Goal: Task Accomplishment & Management: Manage account settings

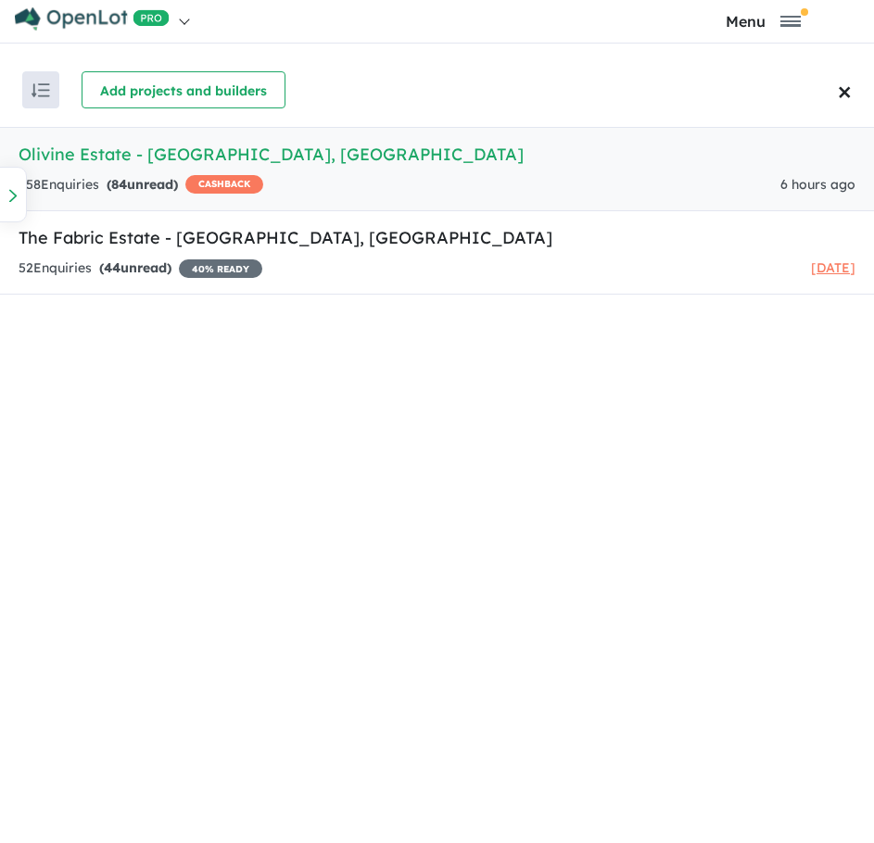
click at [109, 177] on strong "( 84 unread)" at bounding box center [142, 184] width 71 height 17
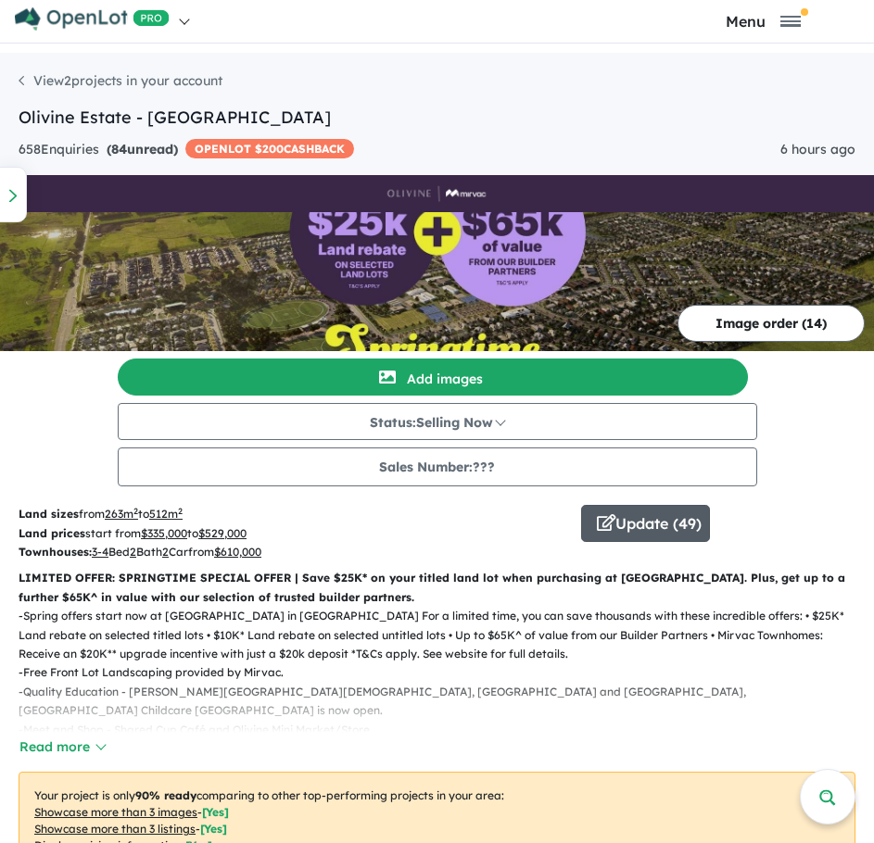
click at [645, 525] on button "Update ( 49 )" at bounding box center [645, 523] width 129 height 37
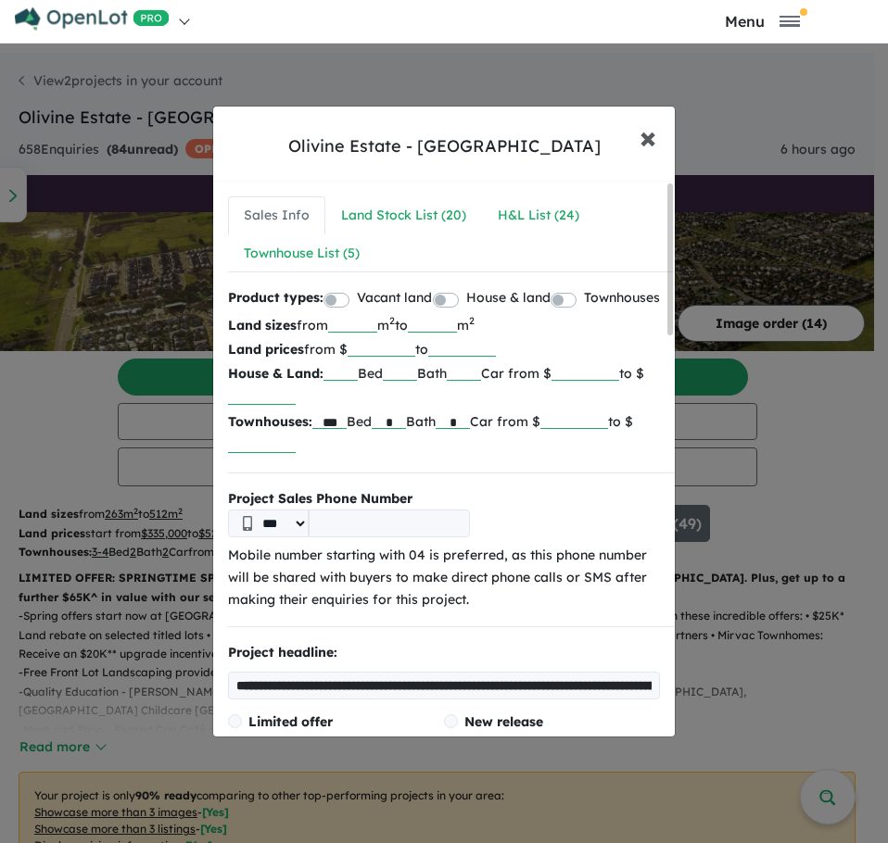
click at [652, 136] on span "×" at bounding box center [647, 137] width 17 height 40
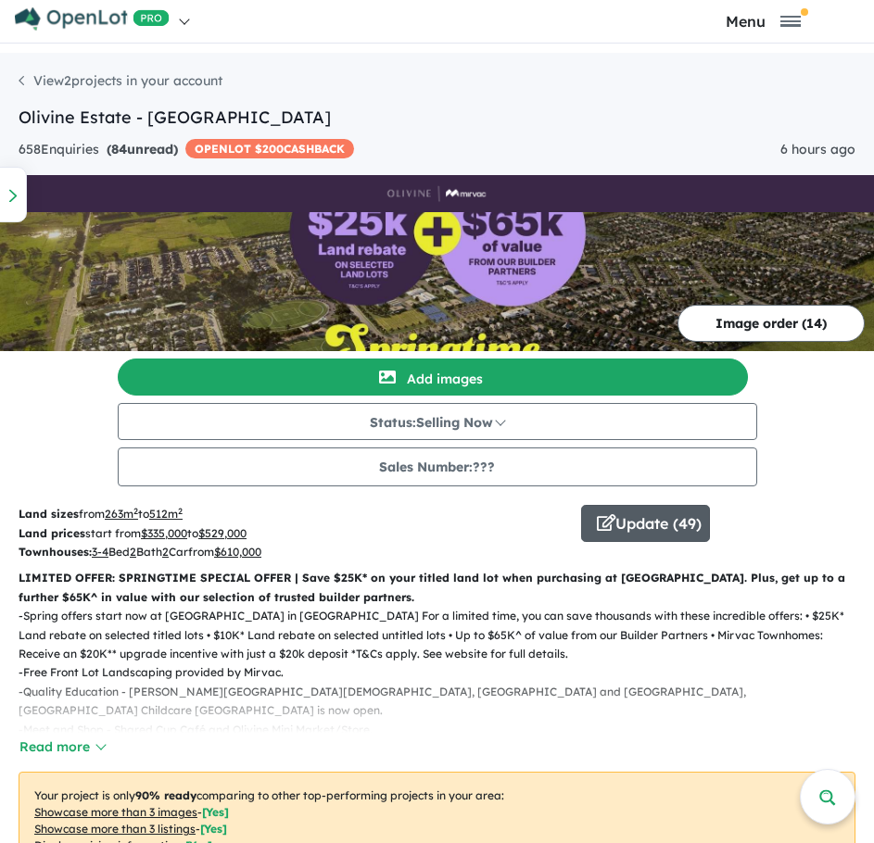
click at [648, 530] on button "Update ( 49 )" at bounding box center [645, 523] width 129 height 37
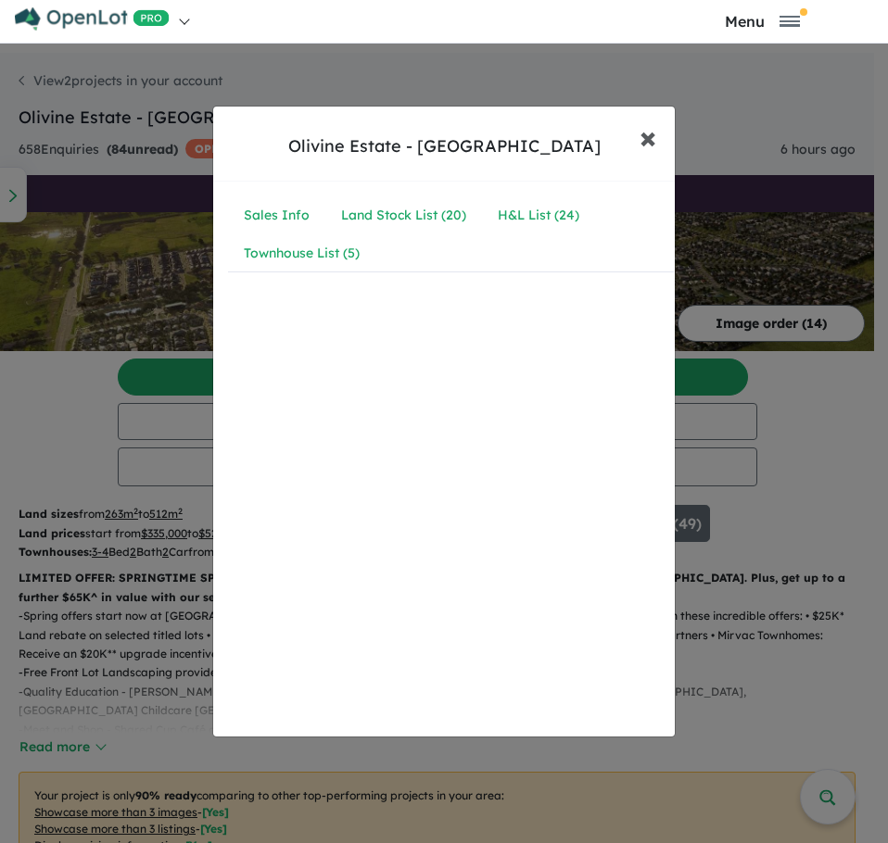
click at [648, 138] on span "×" at bounding box center [647, 137] width 17 height 40
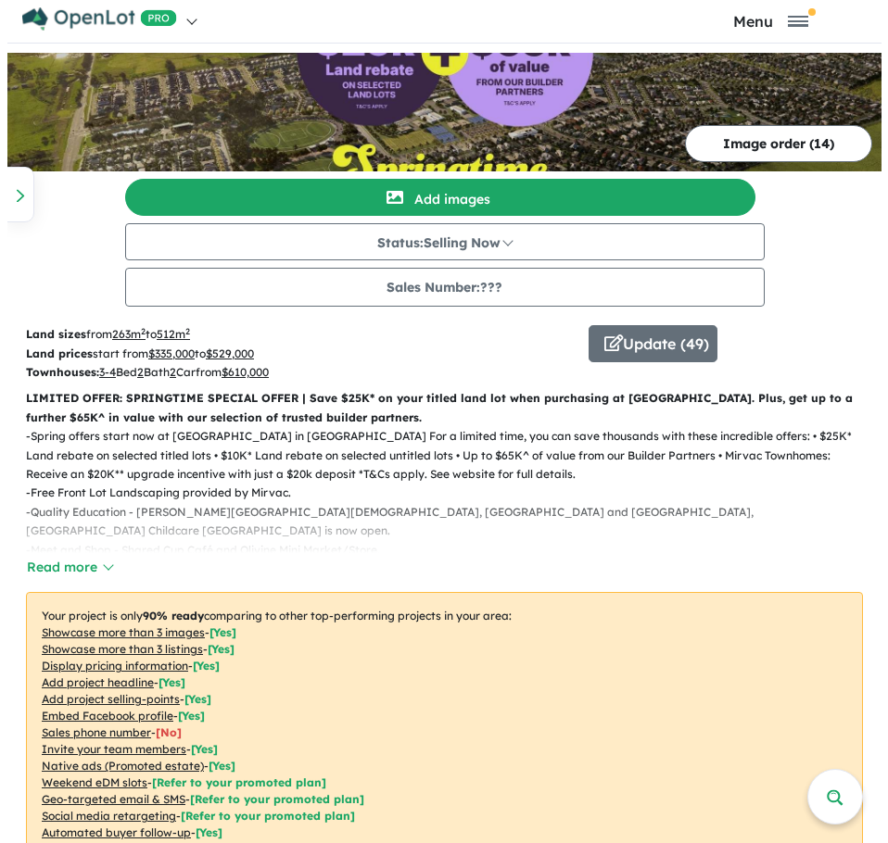
scroll to position [185, 0]
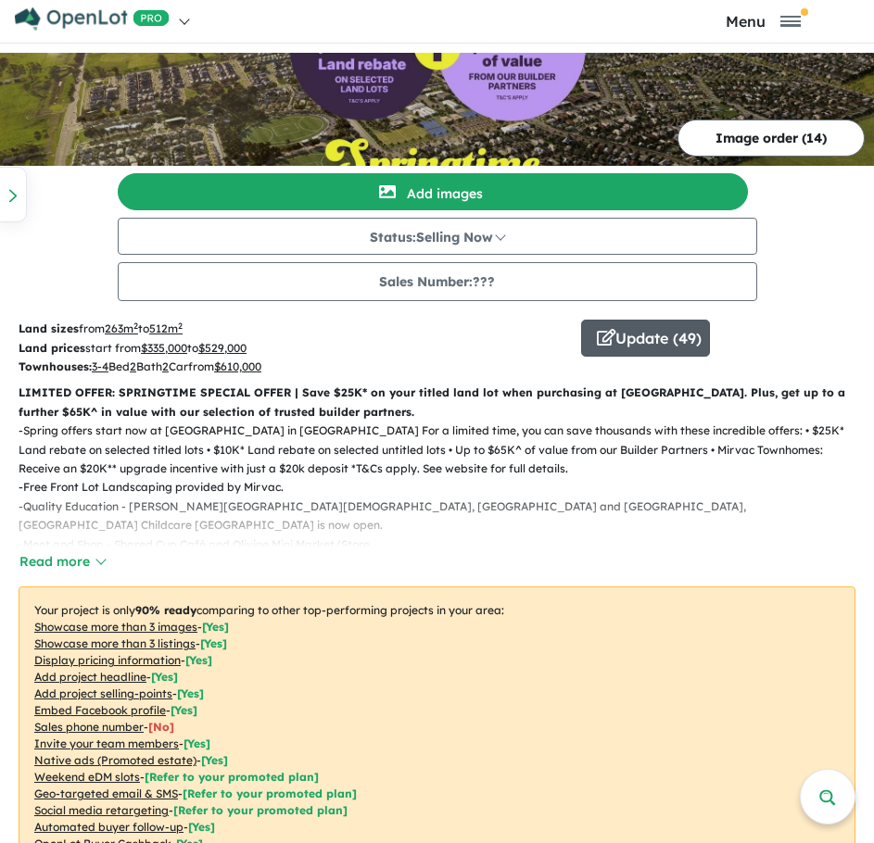
click at [659, 328] on button "Update ( 49 )" at bounding box center [645, 338] width 129 height 37
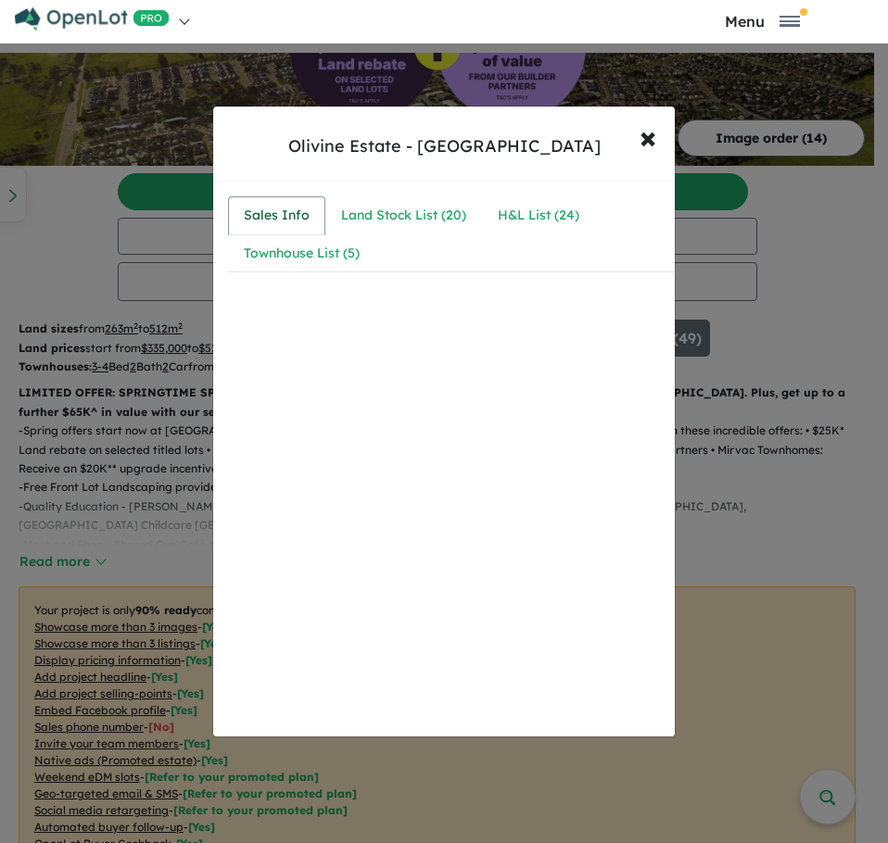
click at [295, 213] on div "Sales Info" at bounding box center [277, 216] width 66 height 22
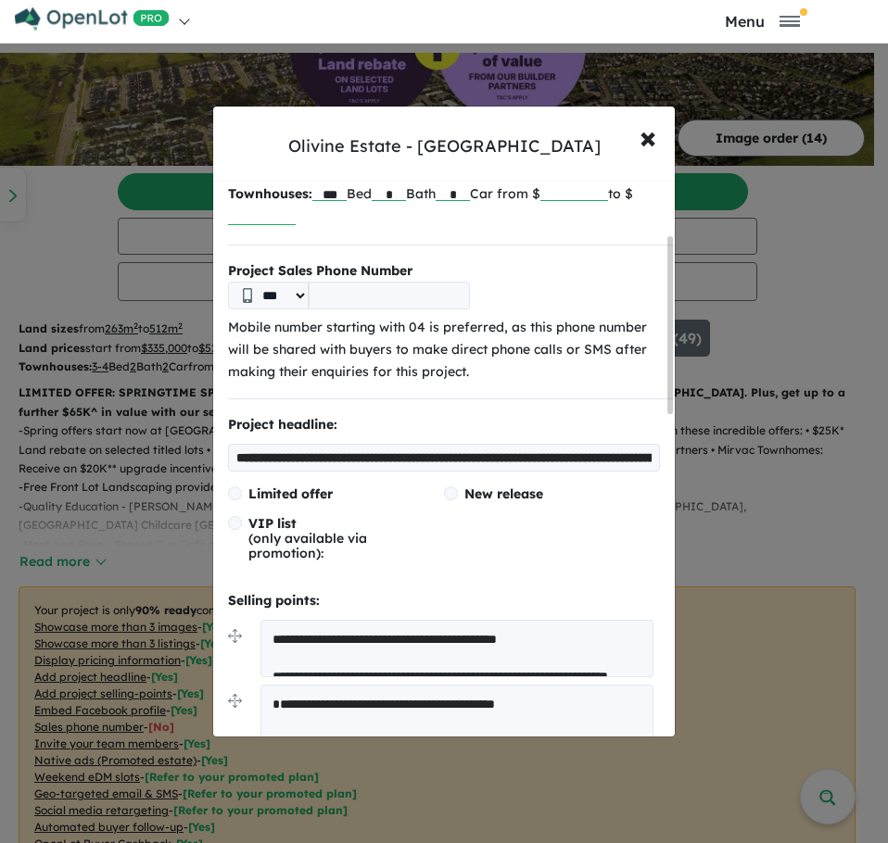
scroll to position [278, 0]
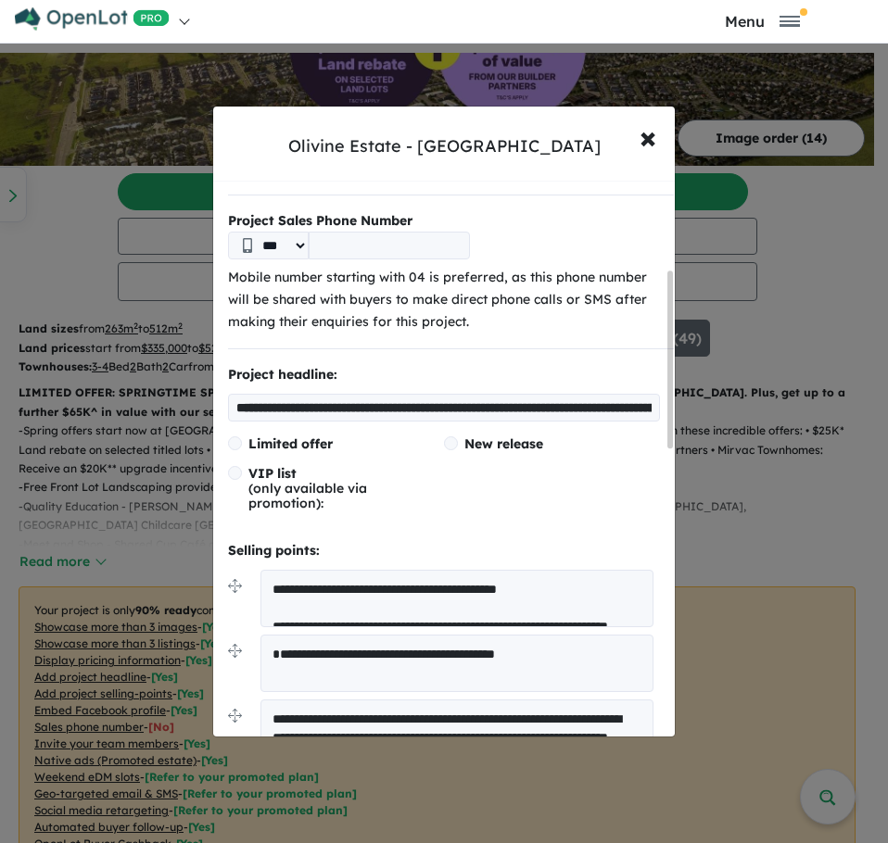
click at [439, 422] on input "**********" at bounding box center [444, 408] width 432 height 28
drag, startPoint x: 481, startPoint y: 432, endPoint x: 654, endPoint y: 428, distance: 173.3
click at [654, 428] on div "**********" at bounding box center [451, 739] width 446 height 750
click at [537, 422] on input "**********" at bounding box center [440, 408] width 425 height 28
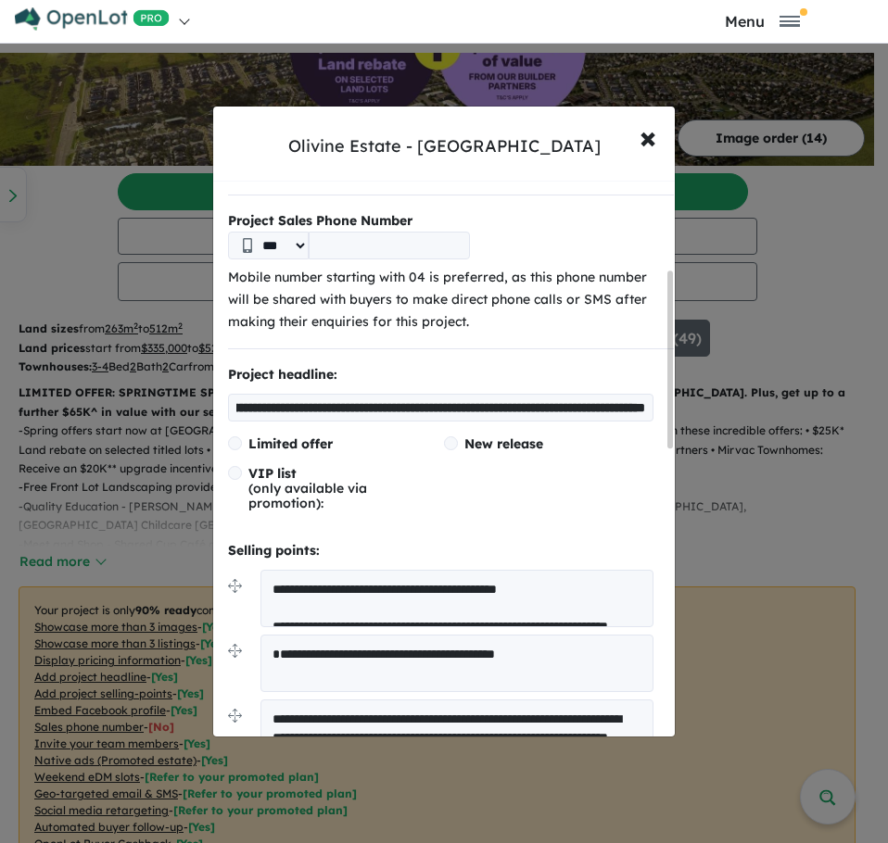
drag, startPoint x: 247, startPoint y: 431, endPoint x: 721, endPoint y: 427, distance: 473.6
click at [721, 427] on div "**********" at bounding box center [444, 421] width 888 height 843
type input "**********"
click at [633, 492] on div "Limited offer New release VIP list (only available via promotion):" at bounding box center [444, 481] width 432 height 89
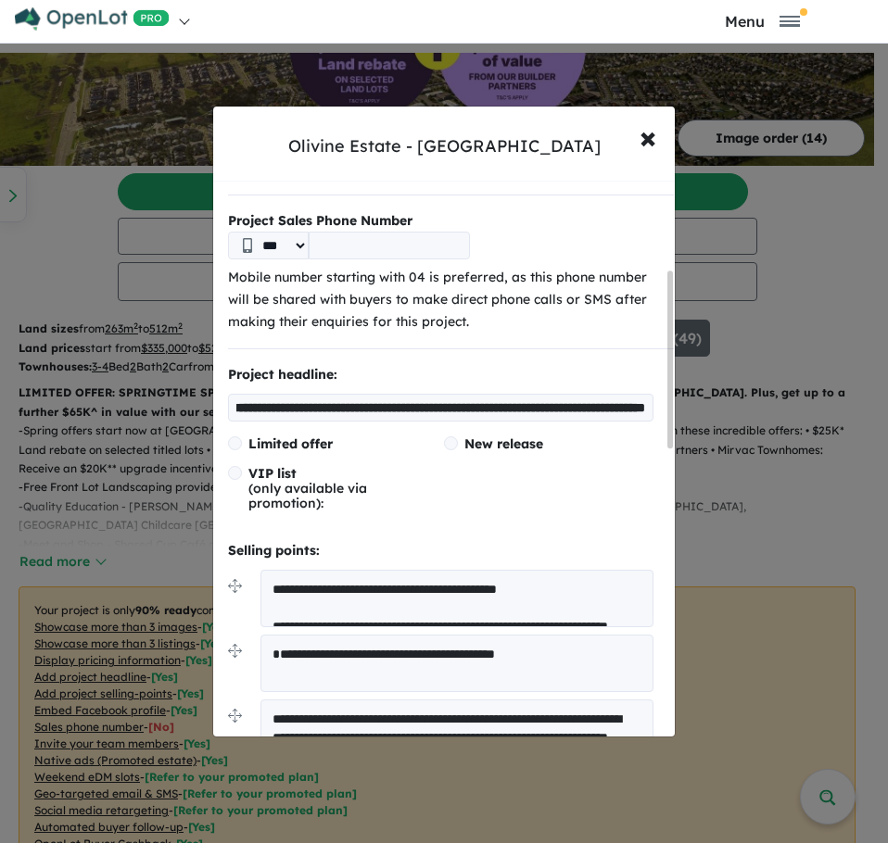
scroll to position [0, 0]
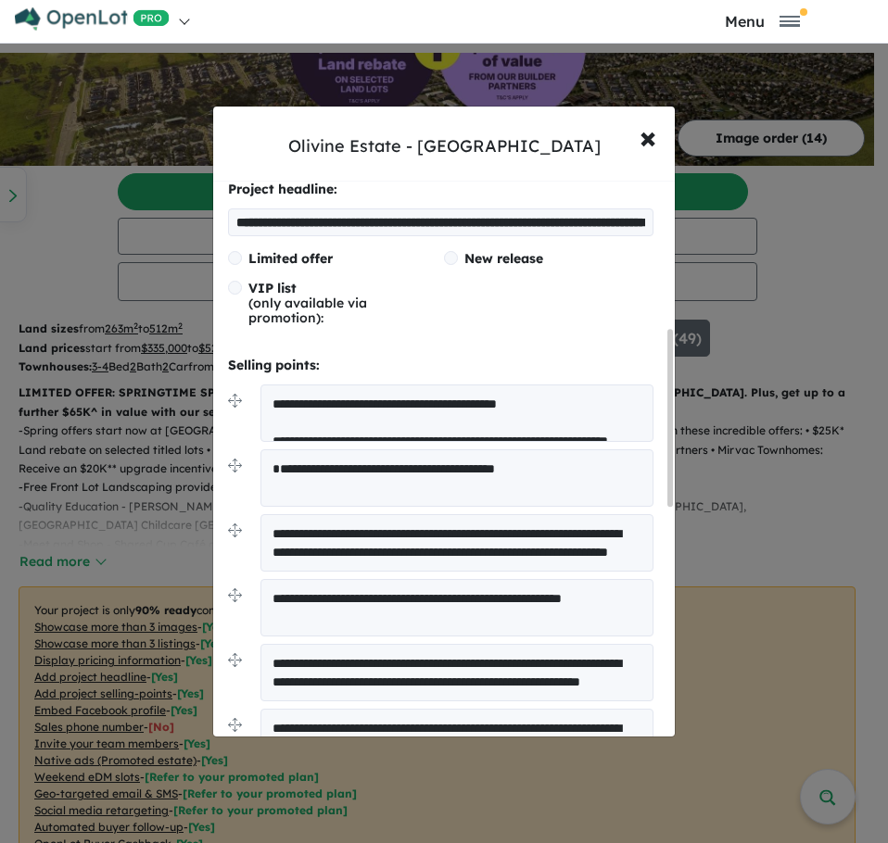
click at [451, 442] on textarea "**********" at bounding box center [456, 413] width 393 height 57
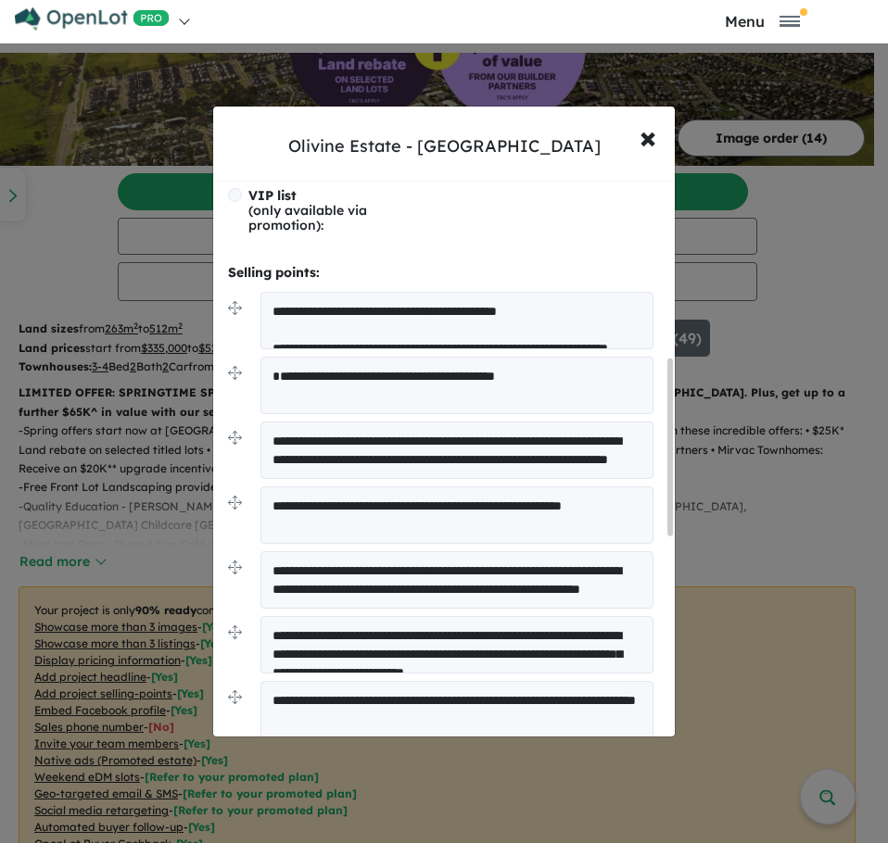
click at [555, 357] on li "**********" at bounding box center [444, 324] width 432 height 65
drag, startPoint x: 556, startPoint y: 361, endPoint x: 549, endPoint y: 386, distance: 26.1
click at [556, 463] on ul "**********" at bounding box center [444, 551] width 432 height 519
click at [536, 349] on textarea "**********" at bounding box center [456, 320] width 393 height 57
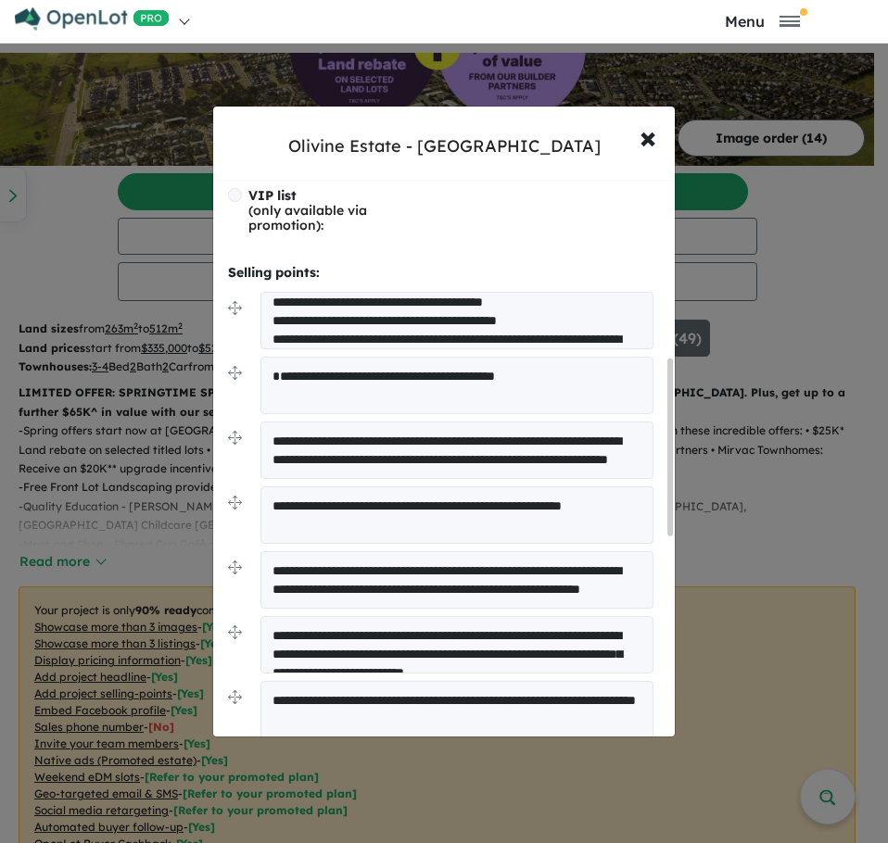
scroll to position [120, 0]
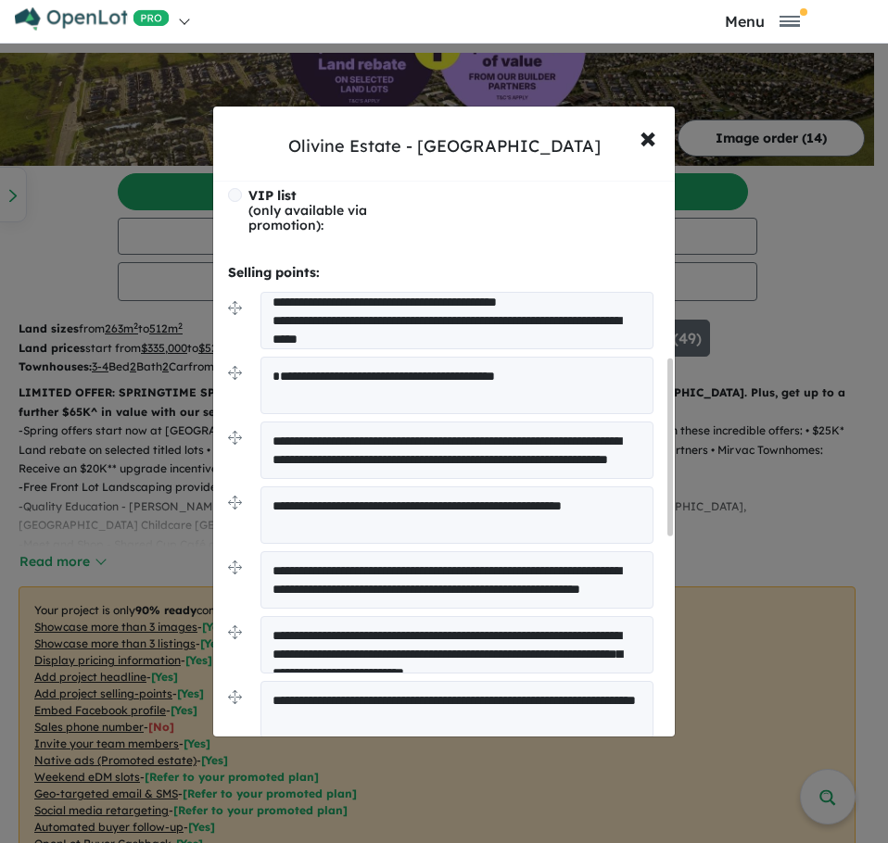
click at [294, 345] on textarea "**********" at bounding box center [456, 320] width 393 height 57
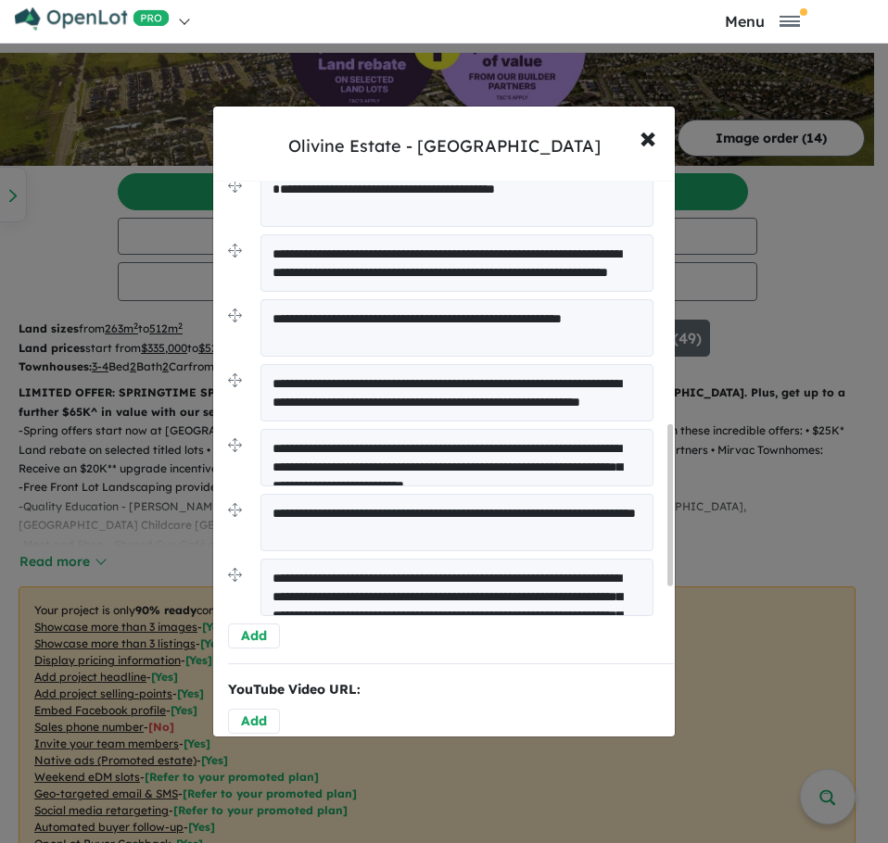
scroll to position [1019, 0]
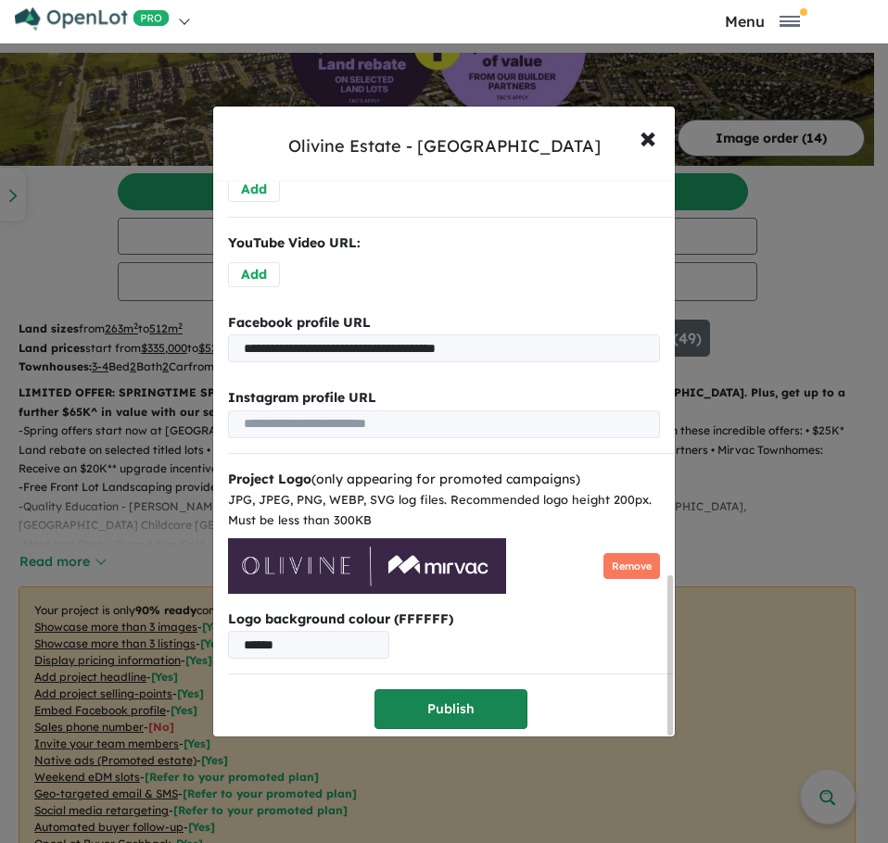
type textarea "**********"
click at [444, 713] on button "Publish" at bounding box center [450, 710] width 153 height 40
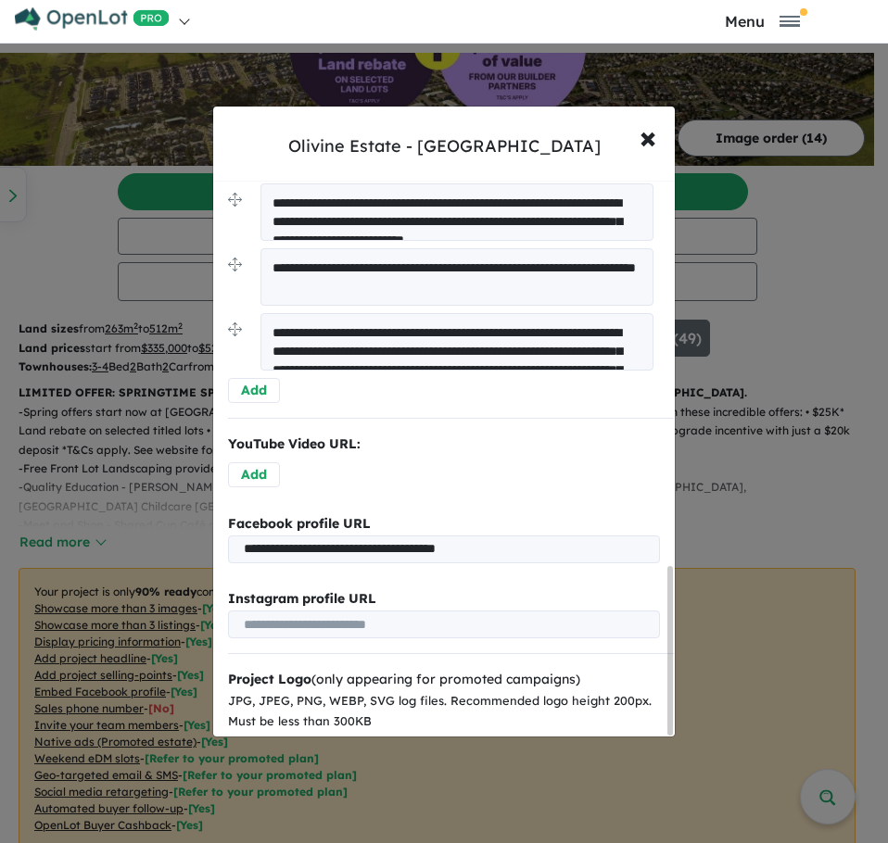
scroll to position [815, 0]
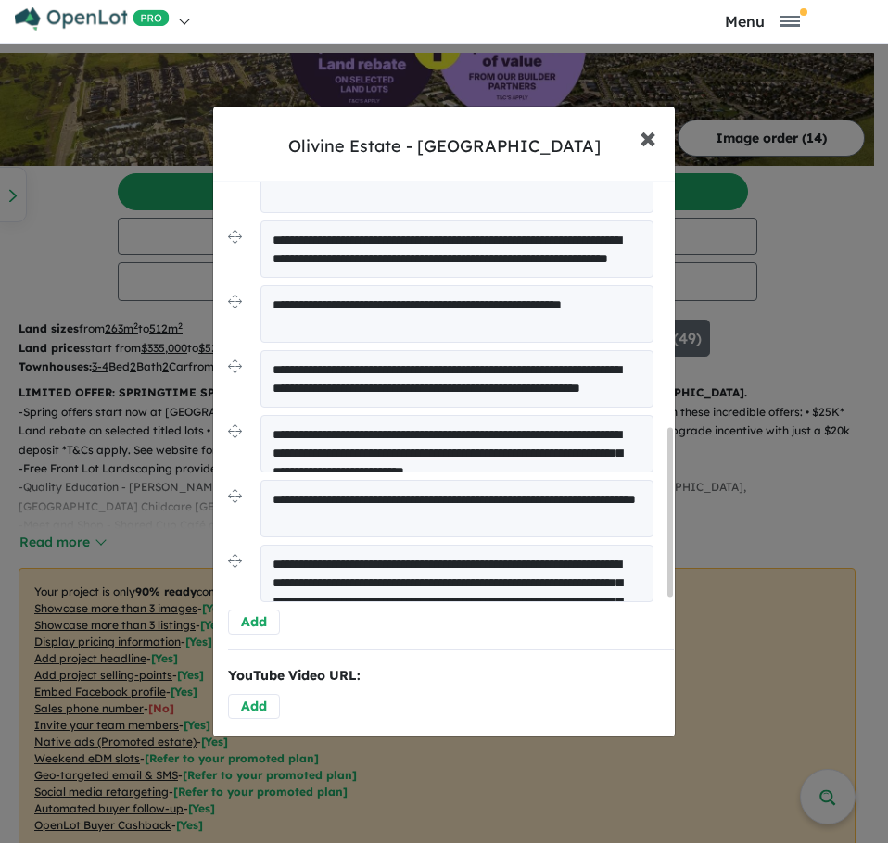
click at [639, 139] on button "× Close" at bounding box center [648, 137] width 54 height 50
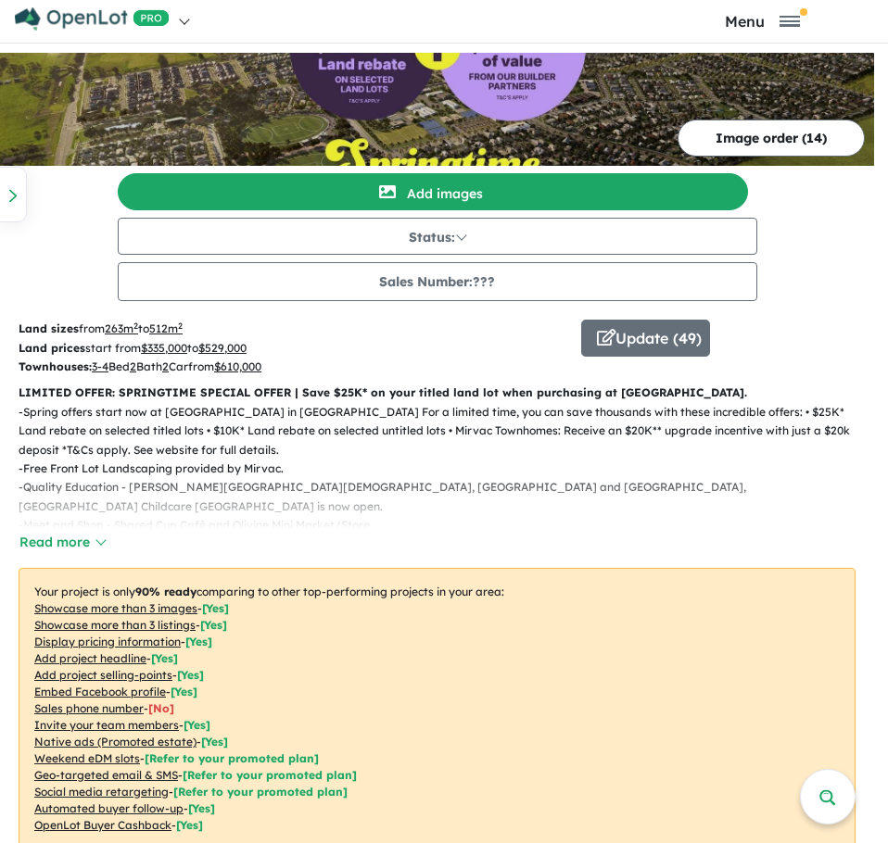
scroll to position [0, 0]
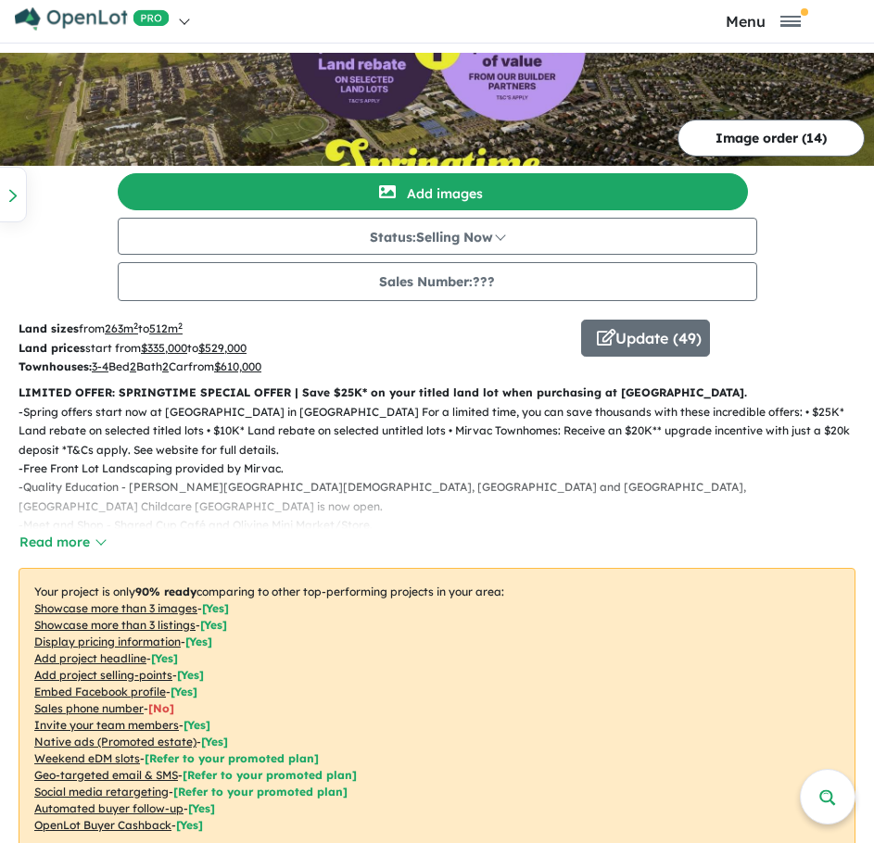
click at [728, 132] on button "Image order ( 14 )" at bounding box center [770, 138] width 187 height 37
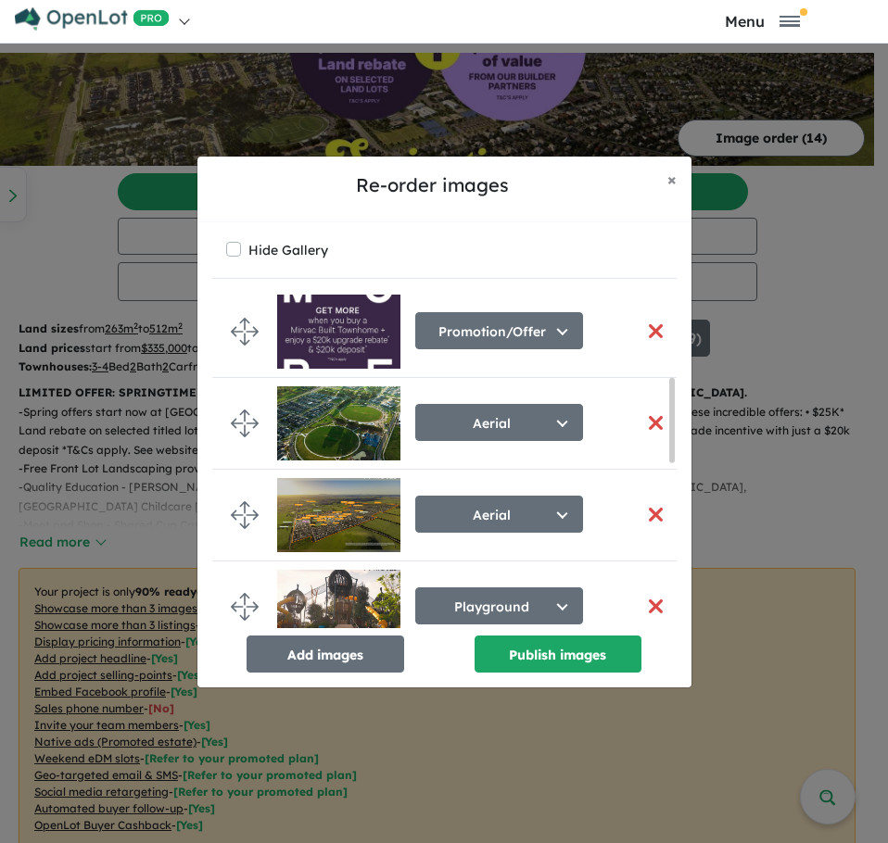
scroll to position [463, 0]
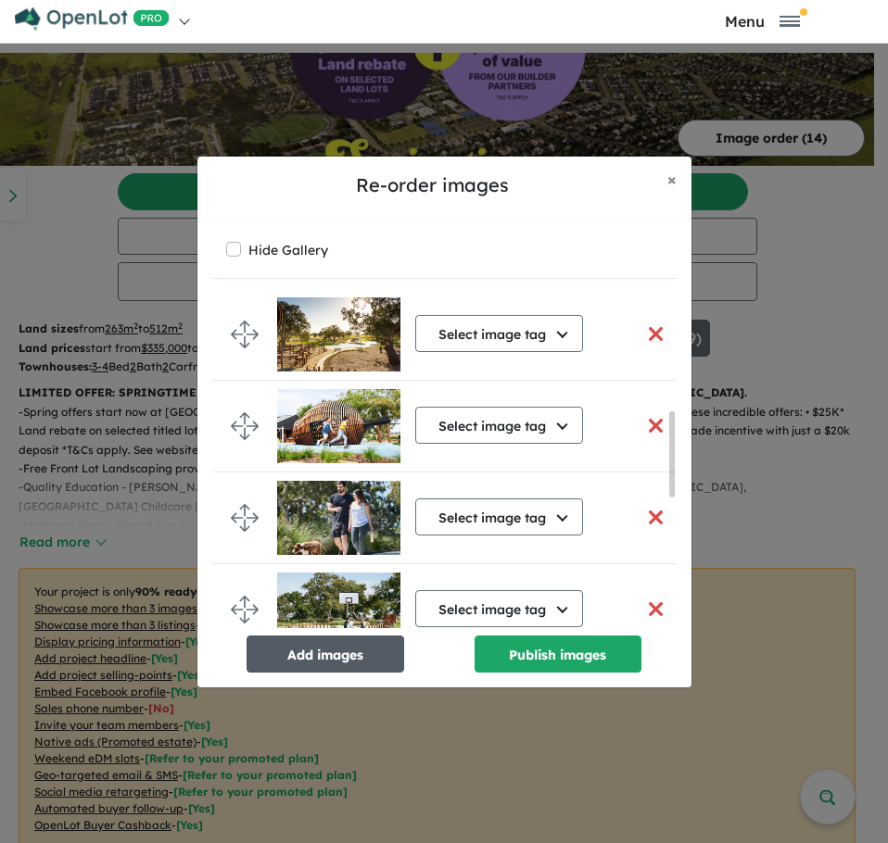
click at [294, 648] on button "Add images" at bounding box center [326, 654] width 158 height 37
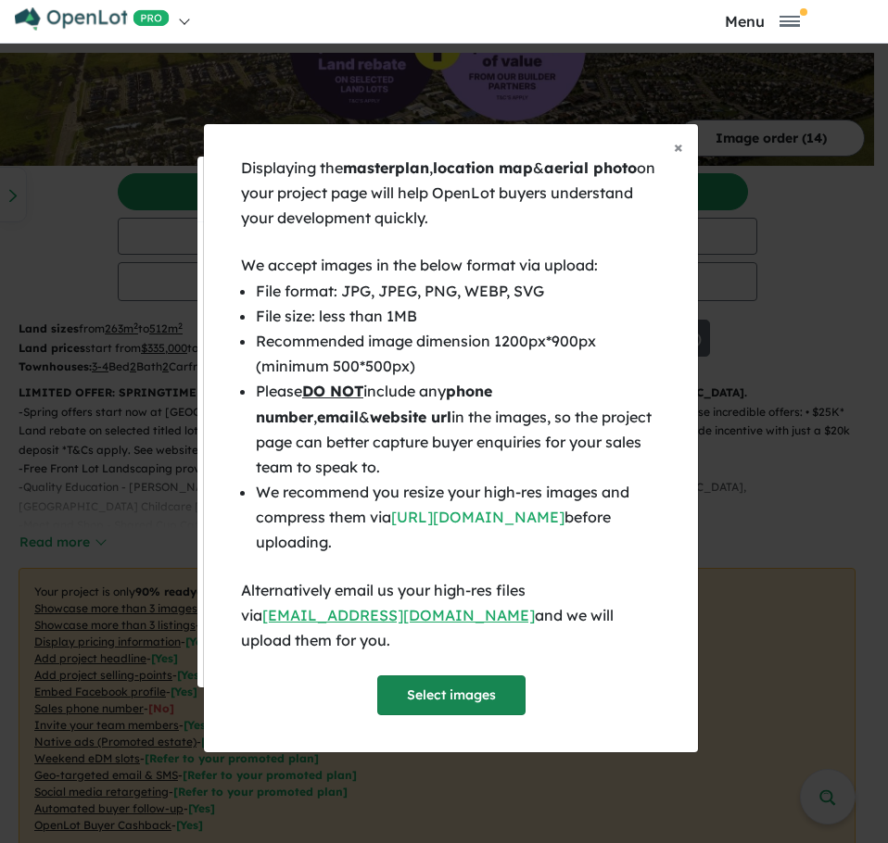
click at [426, 685] on button "Select images" at bounding box center [451, 696] width 148 height 40
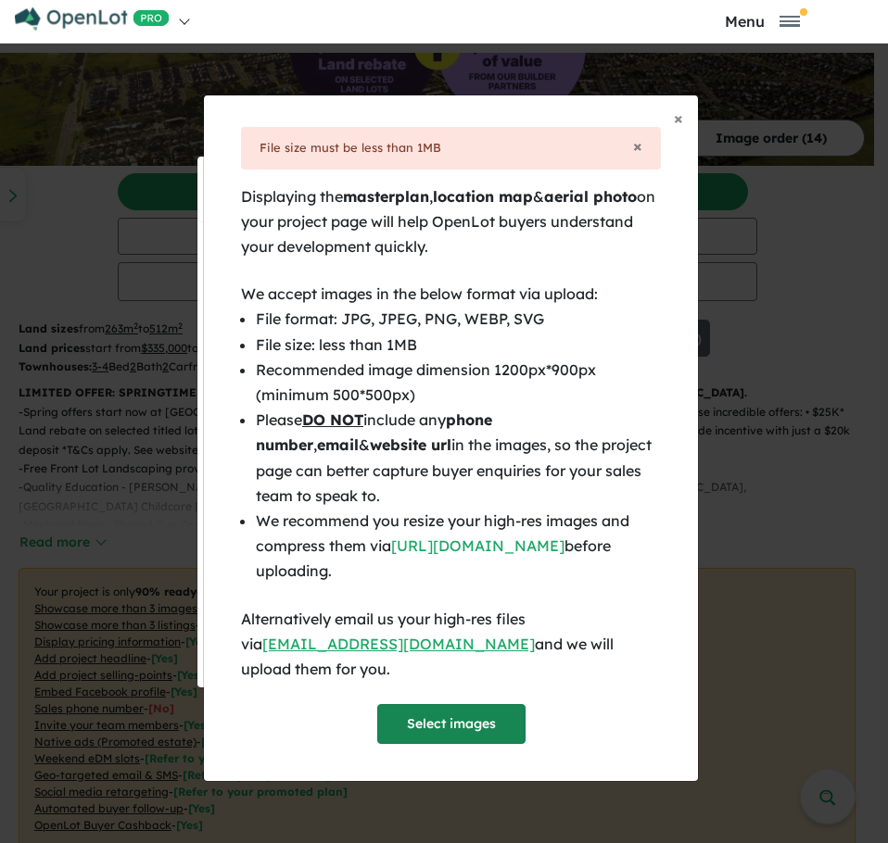
click at [453, 705] on button "Select images" at bounding box center [451, 724] width 148 height 40
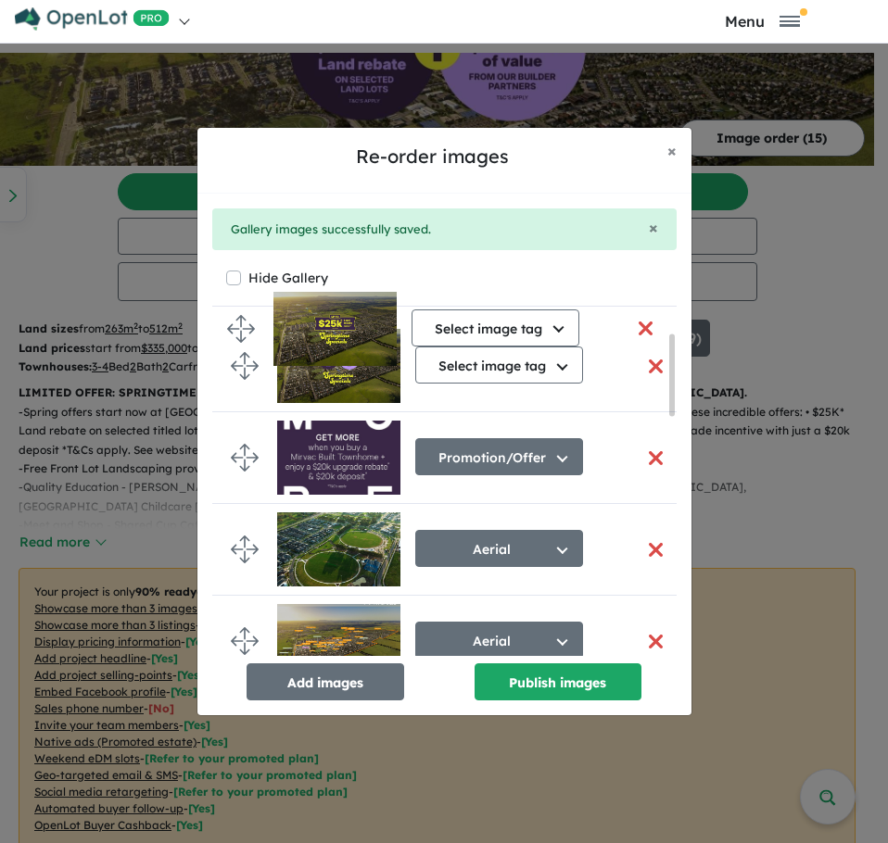
scroll to position [0, 0]
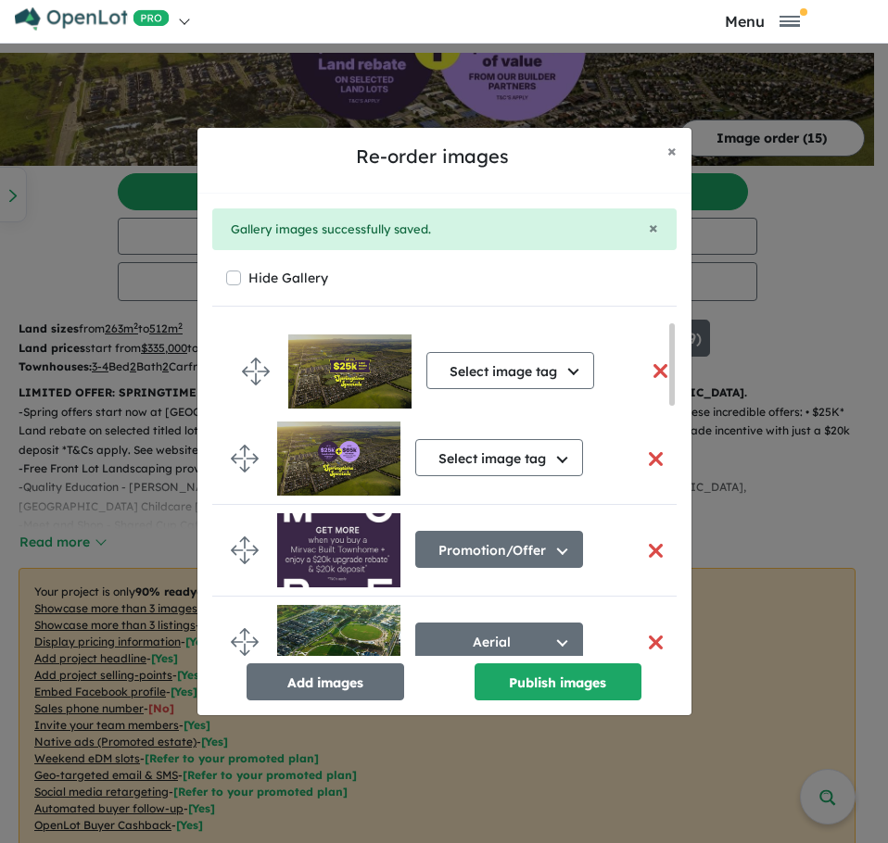
drag, startPoint x: 239, startPoint y: 604, endPoint x: 249, endPoint y: 364, distance: 240.3
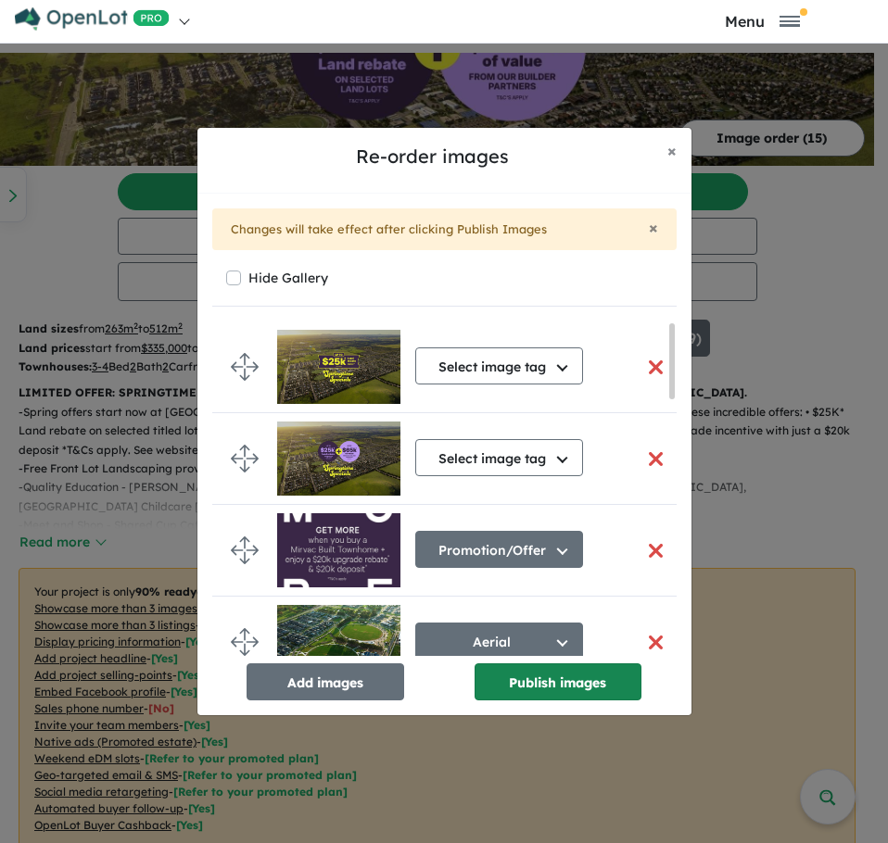
click at [543, 684] on button "Publish images" at bounding box center [558, 682] width 167 height 37
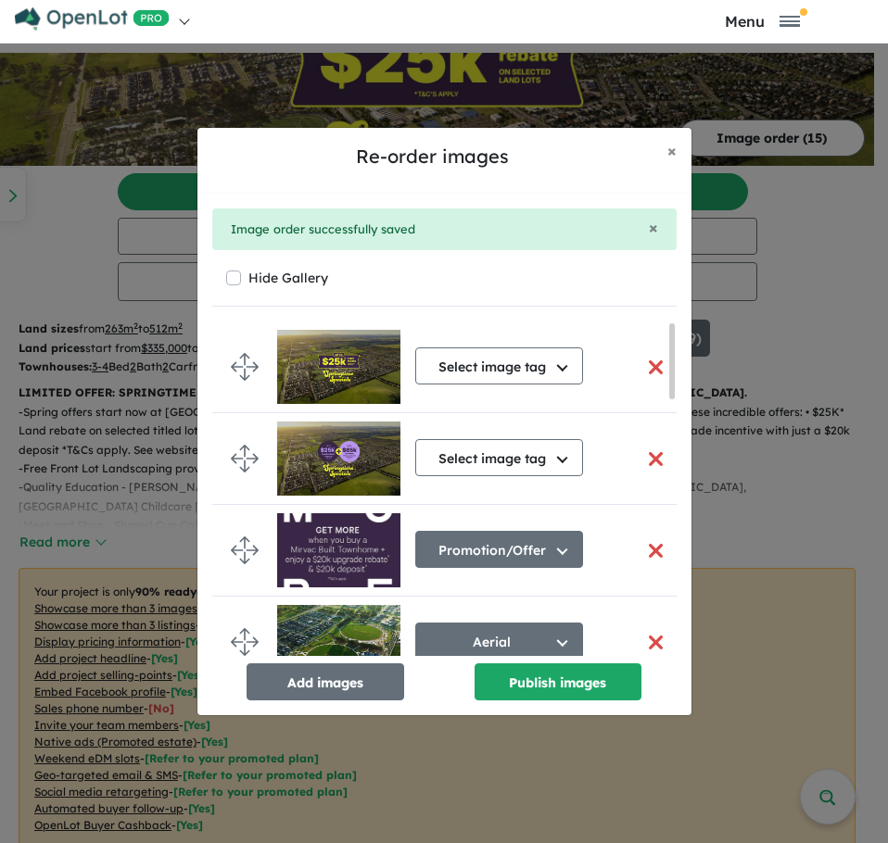
click at [646, 462] on button "button" at bounding box center [656, 459] width 39 height 40
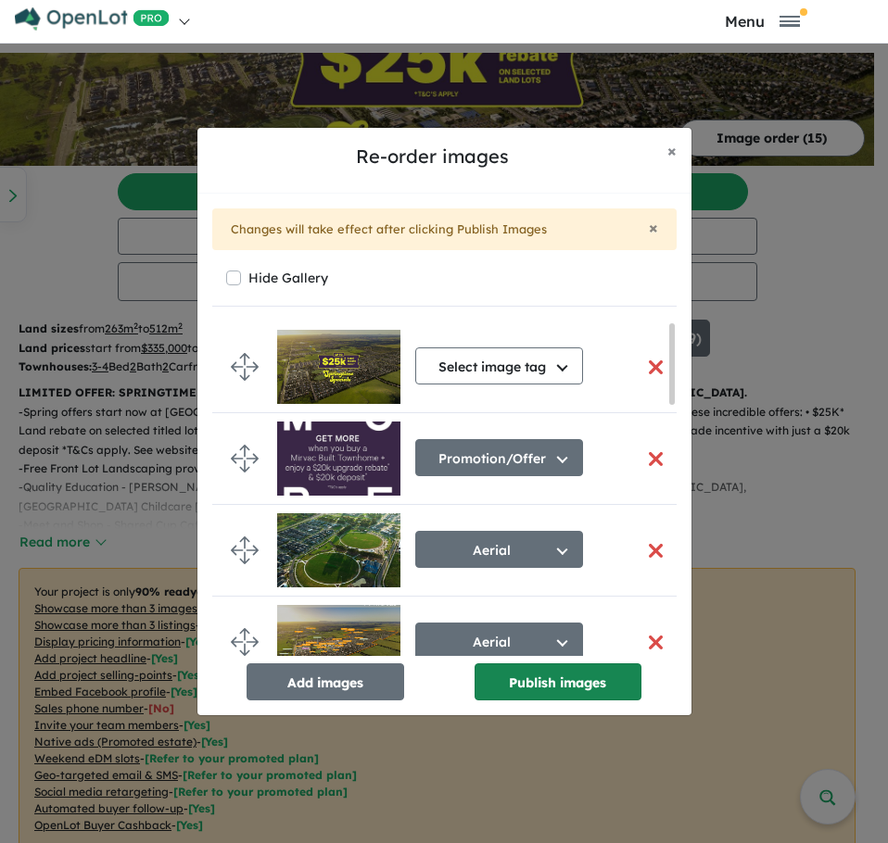
click at [540, 682] on button "Publish images" at bounding box center [558, 682] width 167 height 37
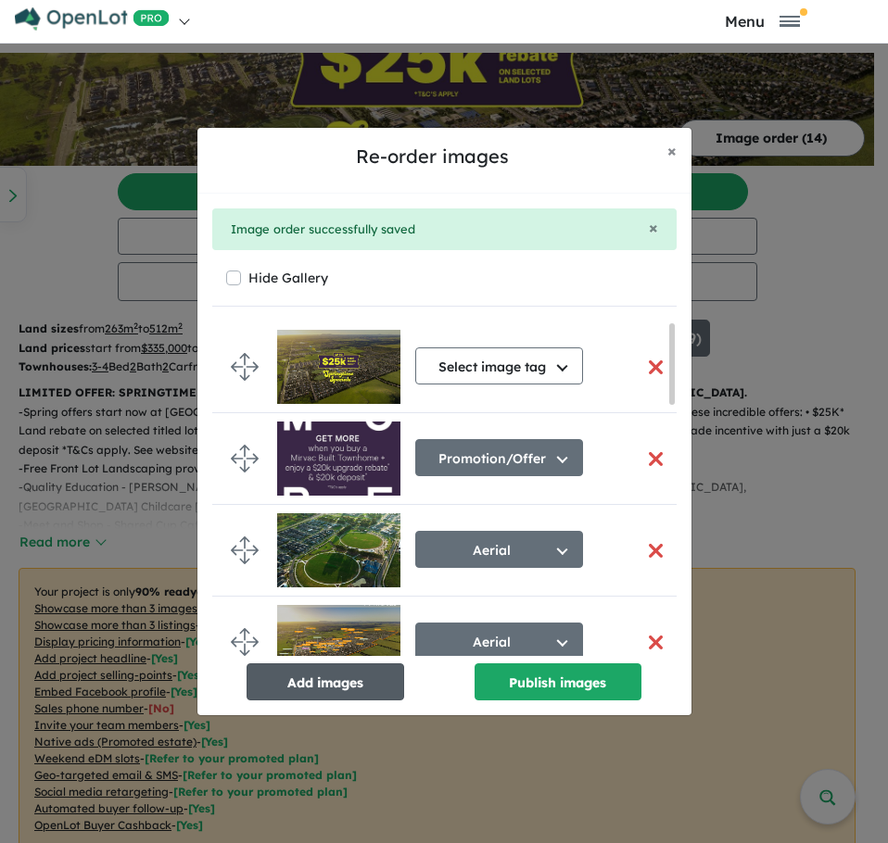
click at [336, 679] on button "Add images" at bounding box center [326, 682] width 158 height 37
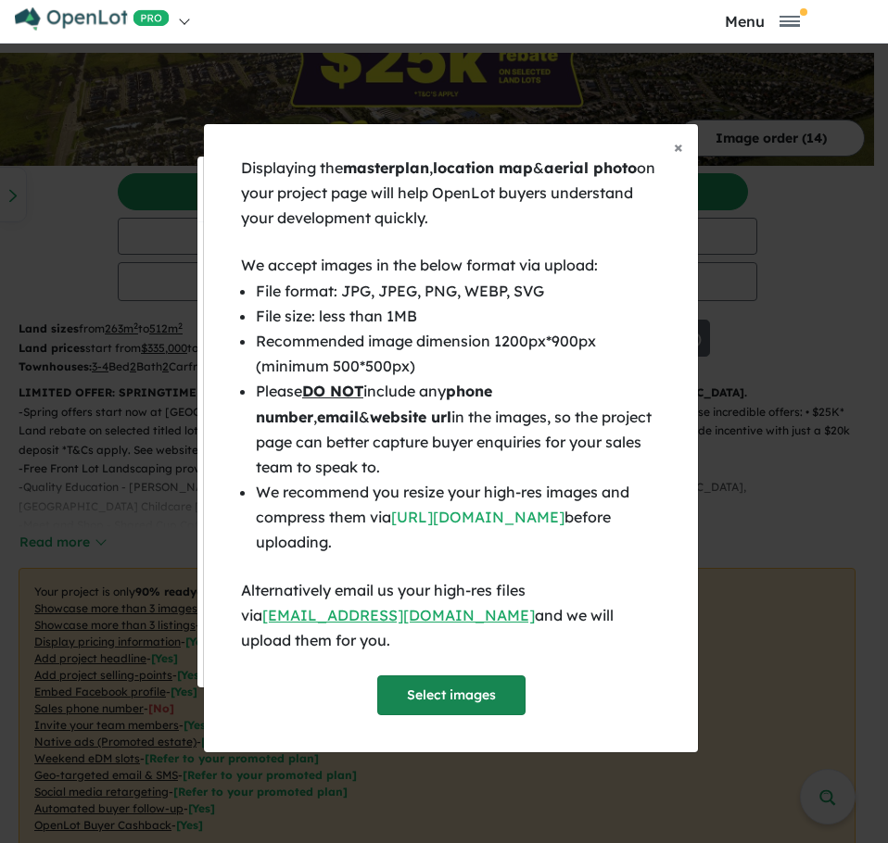
click at [436, 686] on button "Select images" at bounding box center [451, 696] width 148 height 40
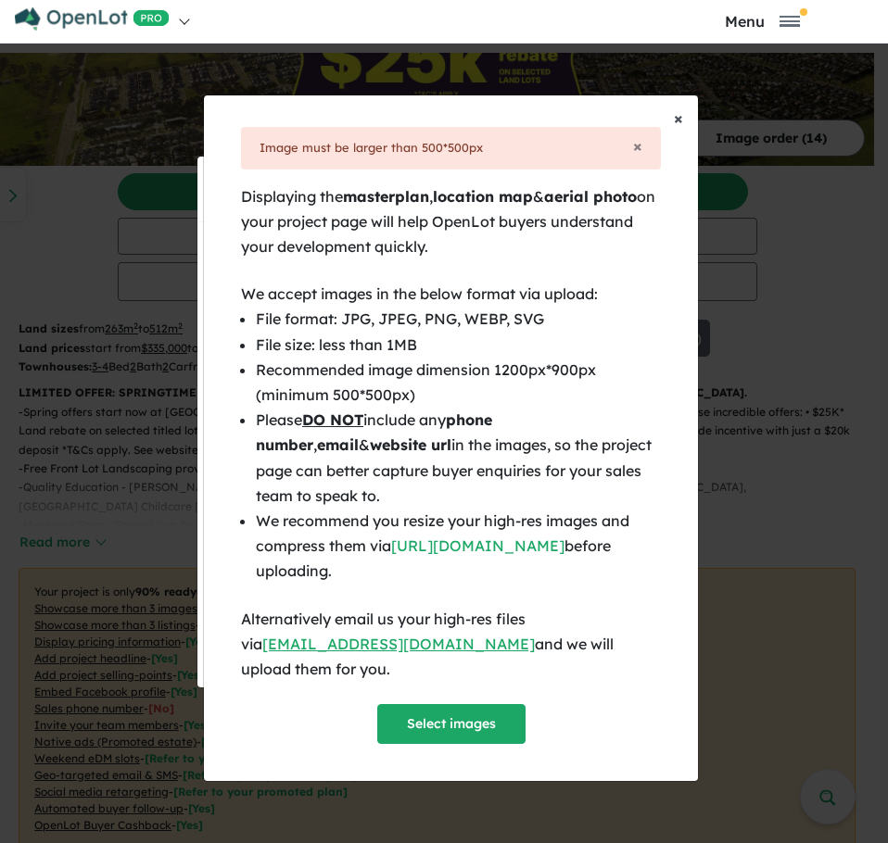
click at [675, 129] on span "×" at bounding box center [678, 118] width 9 height 21
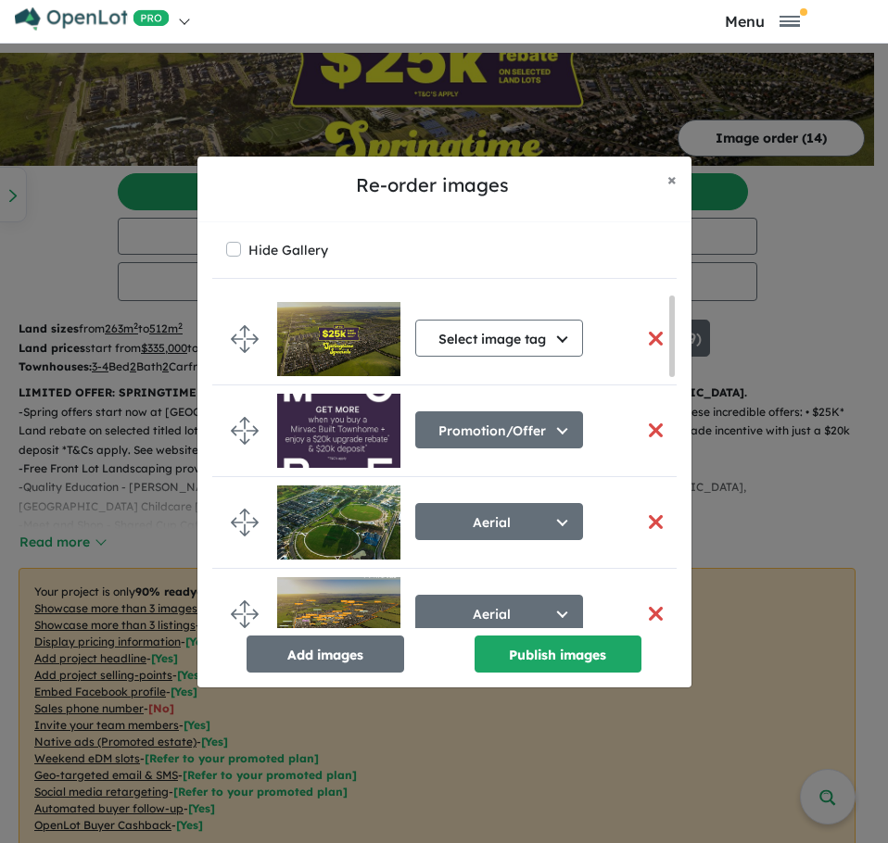
click at [654, 428] on button "button" at bounding box center [656, 431] width 39 height 40
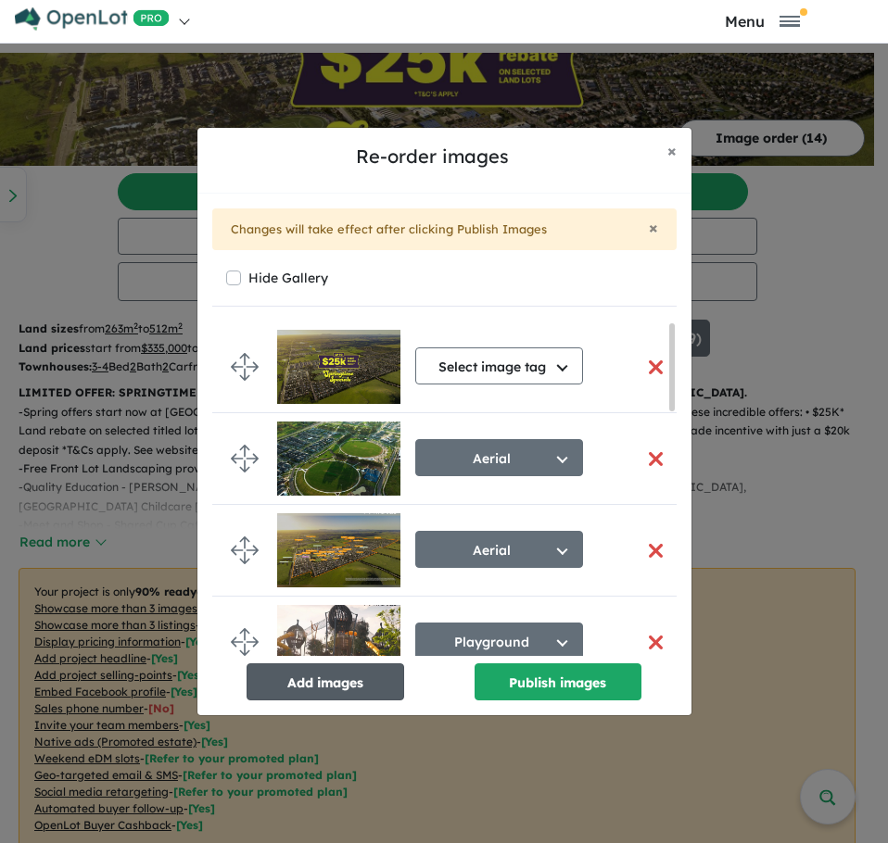
click at [301, 692] on button "Add images" at bounding box center [326, 682] width 158 height 37
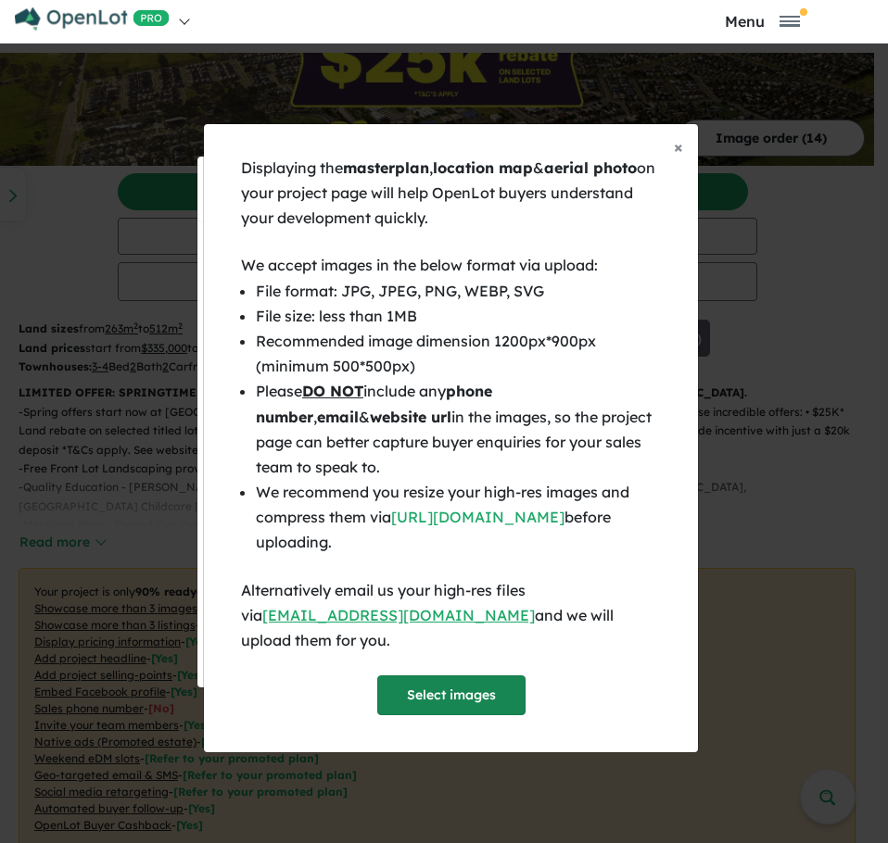
click at [419, 690] on button "Select images" at bounding box center [451, 696] width 148 height 40
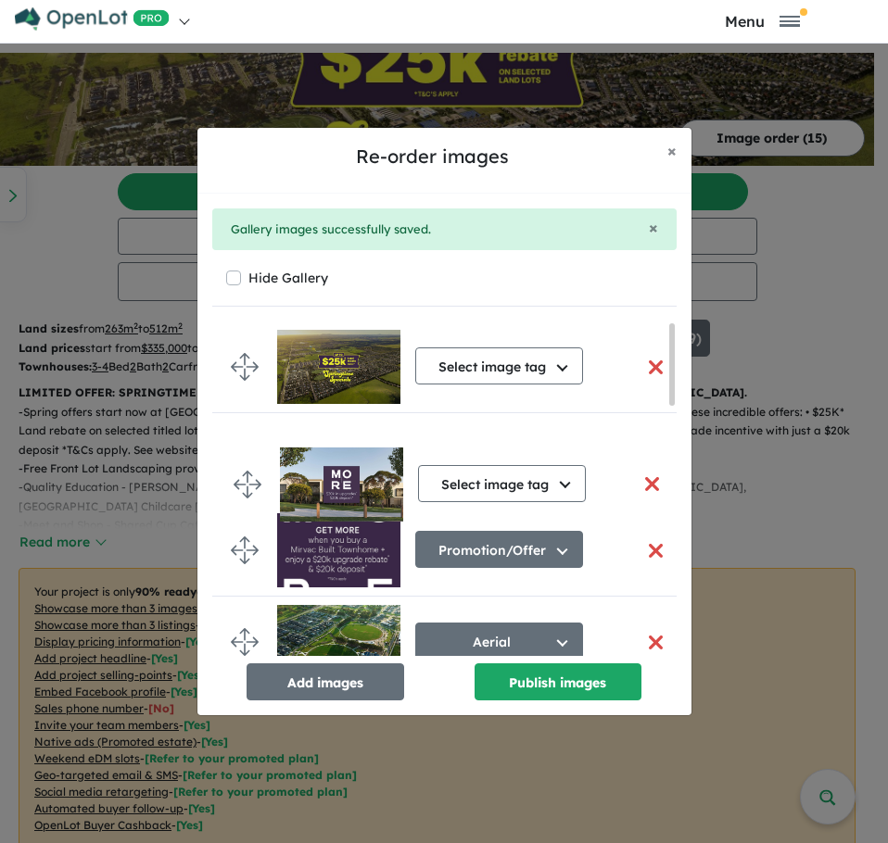
drag, startPoint x: 271, startPoint y: 542, endPoint x: 250, endPoint y: 466, distance: 78.7
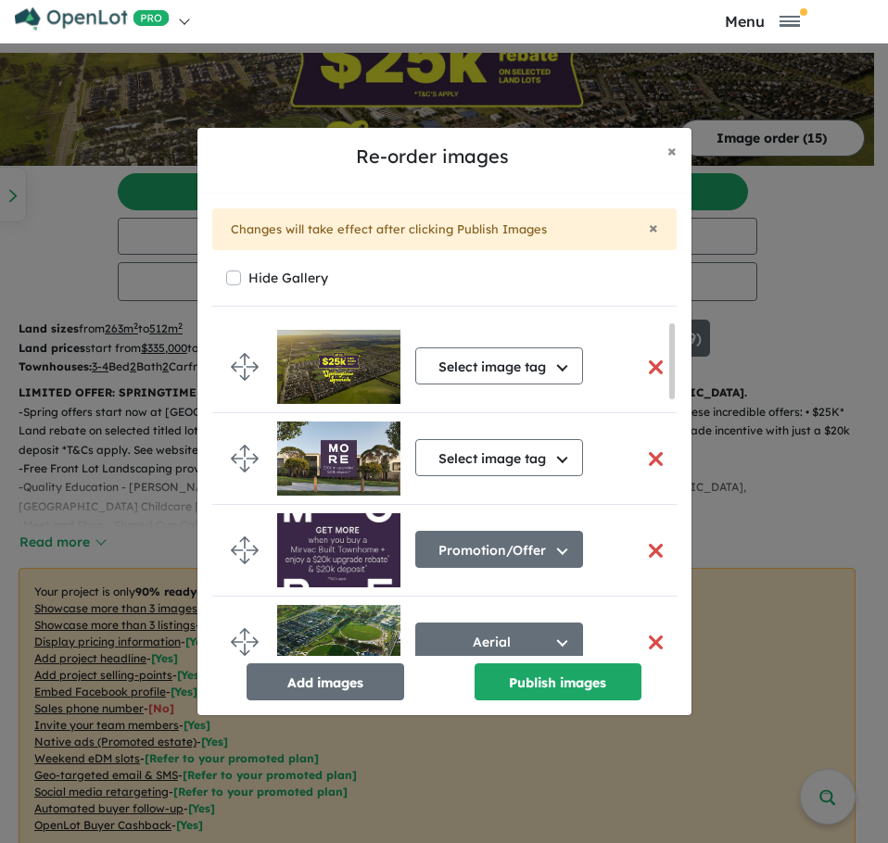
click at [648, 545] on button "button" at bounding box center [656, 551] width 39 height 40
click at [645, 551] on button "button" at bounding box center [656, 551] width 39 height 40
click at [551, 673] on button "Publish images" at bounding box center [558, 682] width 167 height 37
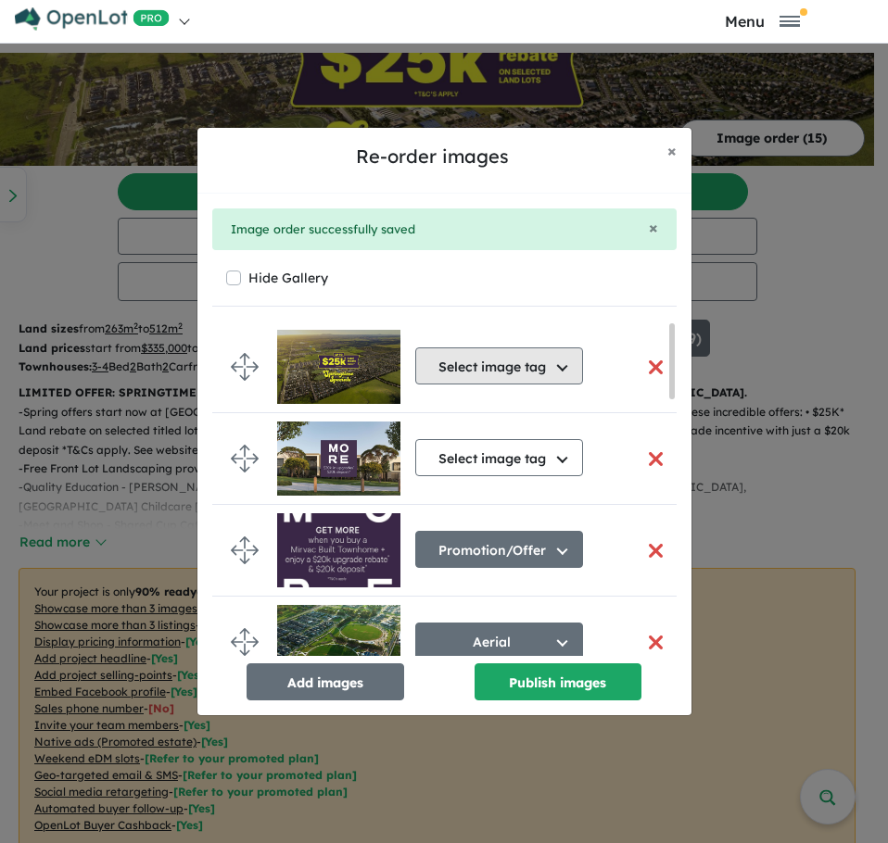
click at [559, 359] on button "Select image tag" at bounding box center [499, 366] width 168 height 37
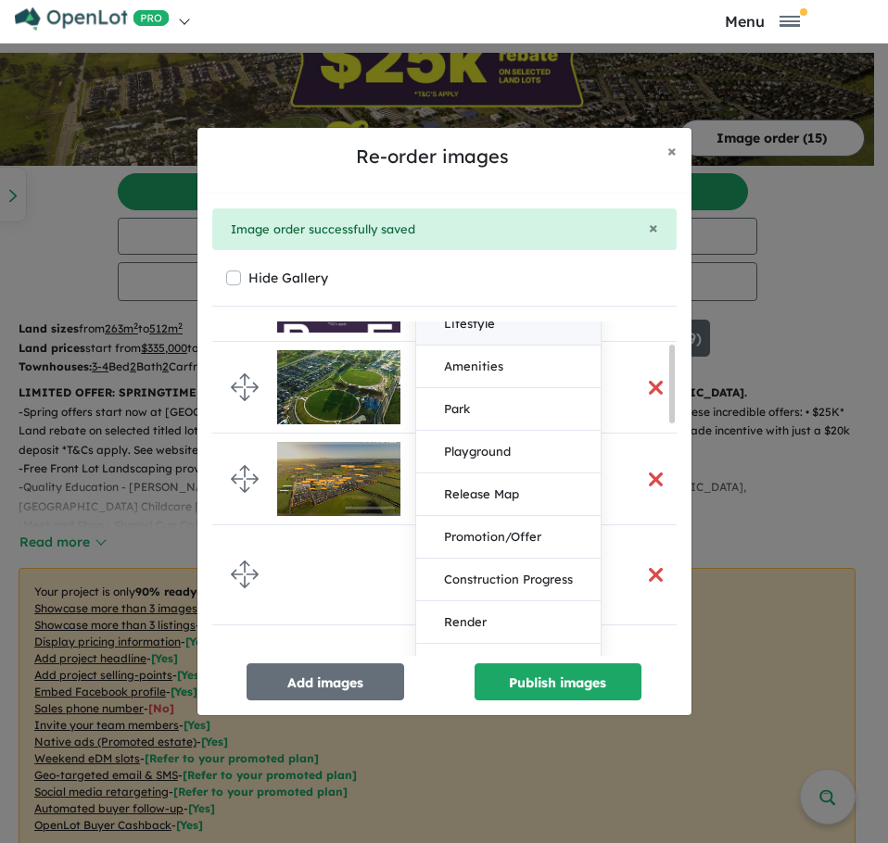
scroll to position [278, 0]
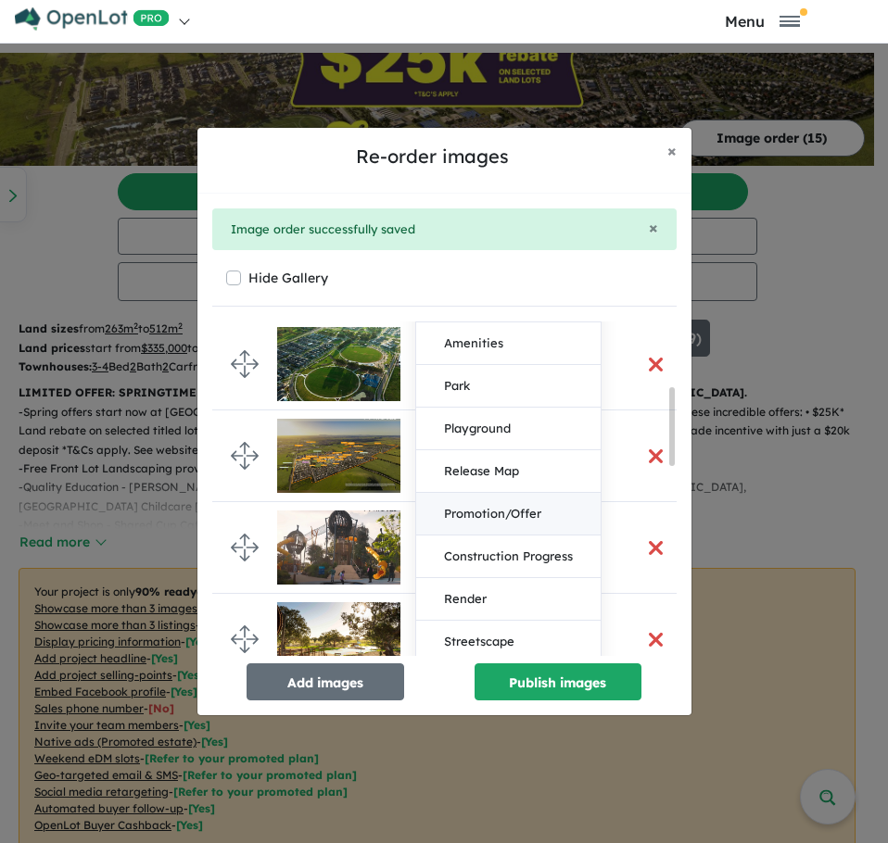
click at [506, 501] on button "Promotion/Offer" at bounding box center [508, 514] width 184 height 43
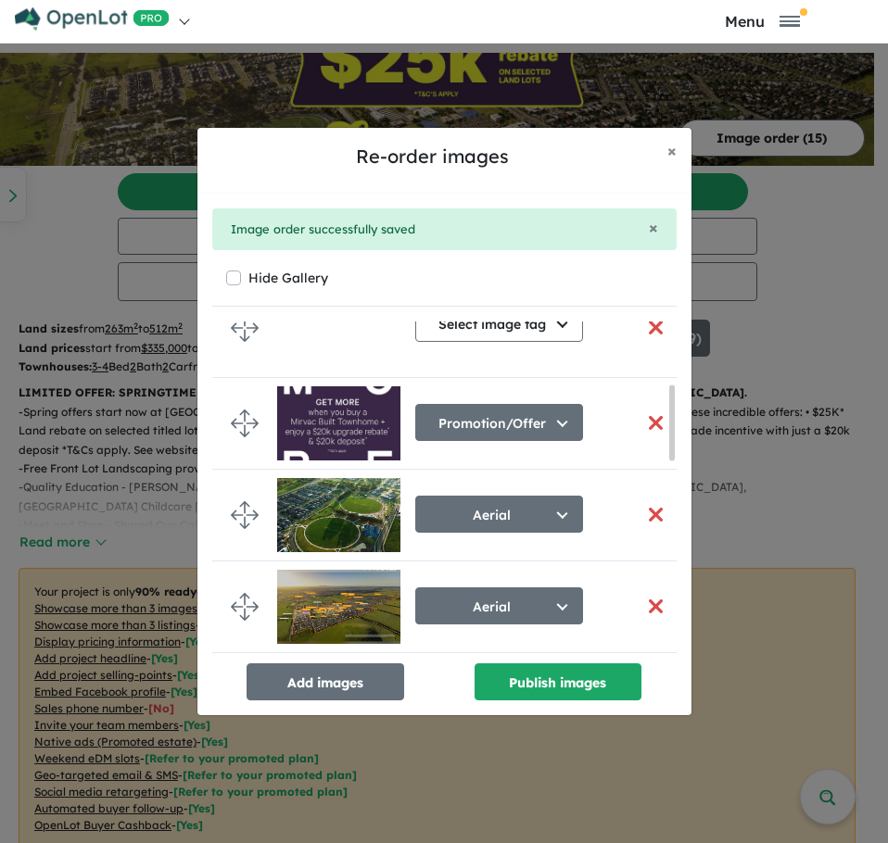
scroll to position [0, 0]
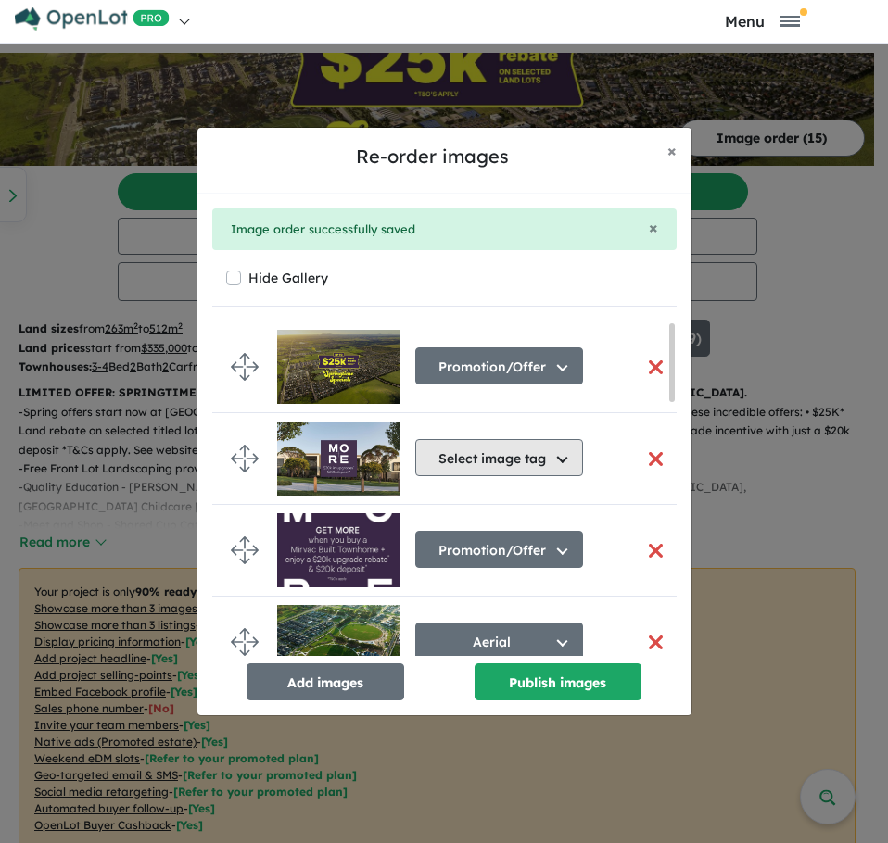
click at [486, 454] on button "Select image tag" at bounding box center [499, 457] width 168 height 37
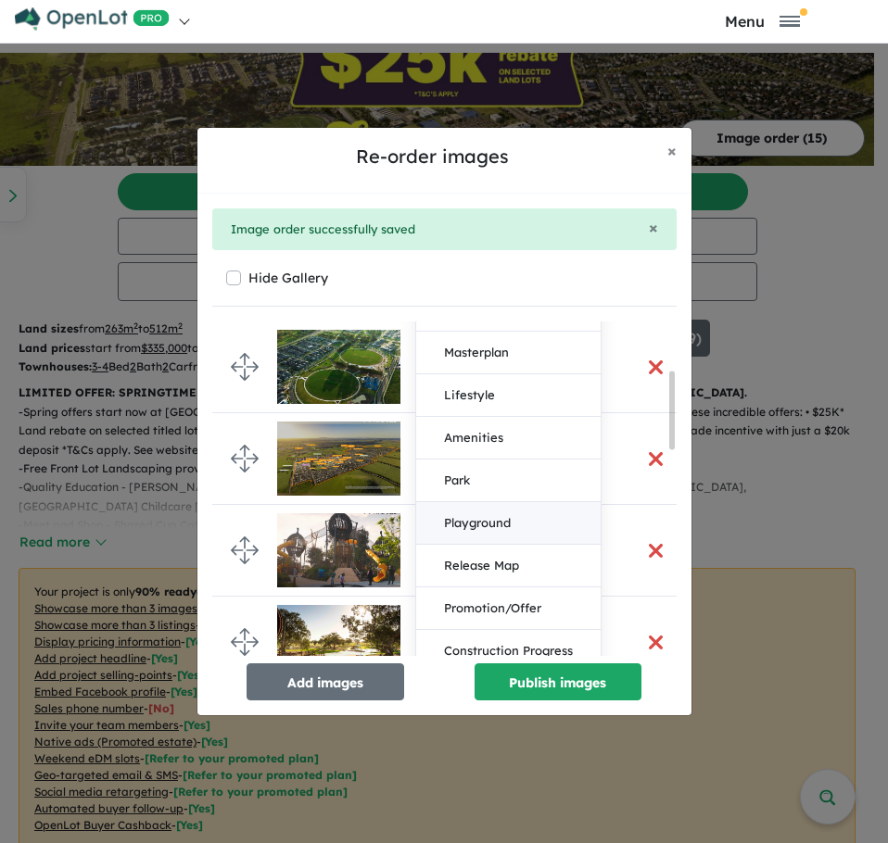
scroll to position [278, 0]
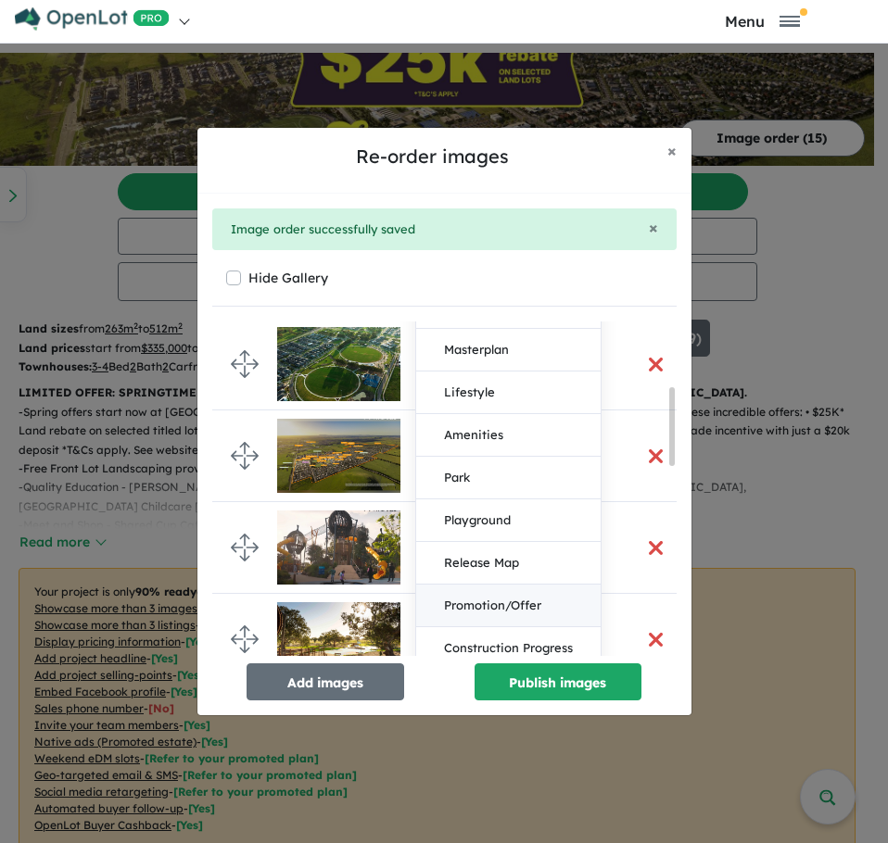
click at [512, 600] on button "Promotion/Offer" at bounding box center [508, 606] width 184 height 43
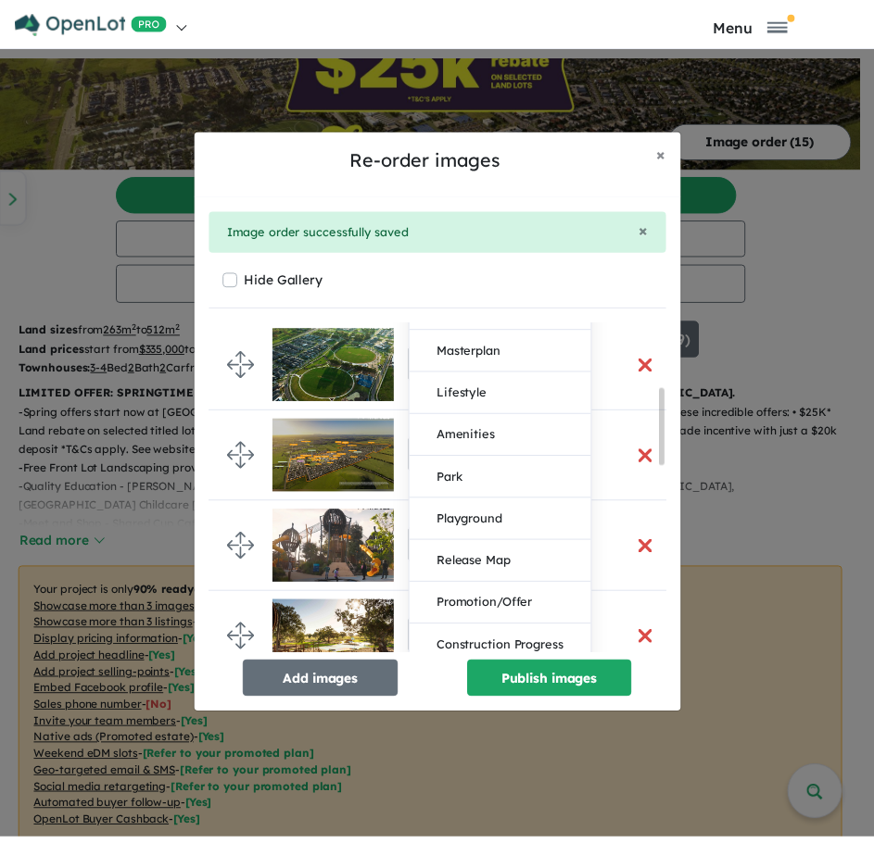
scroll to position [0, 0]
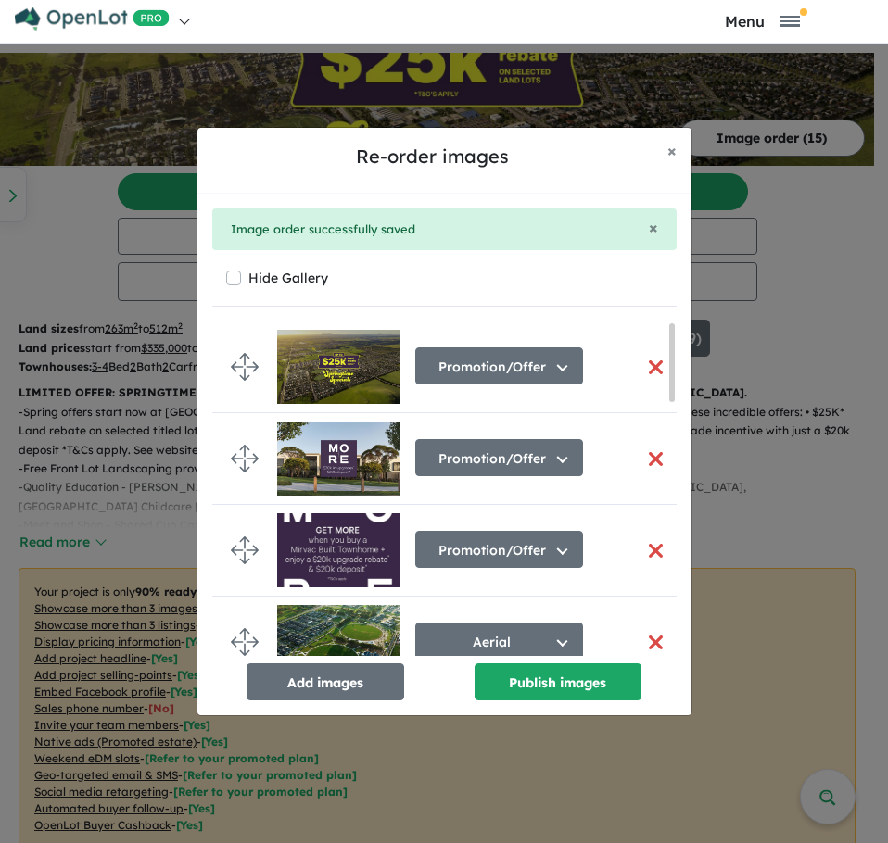
click at [647, 551] on button "button" at bounding box center [656, 551] width 39 height 40
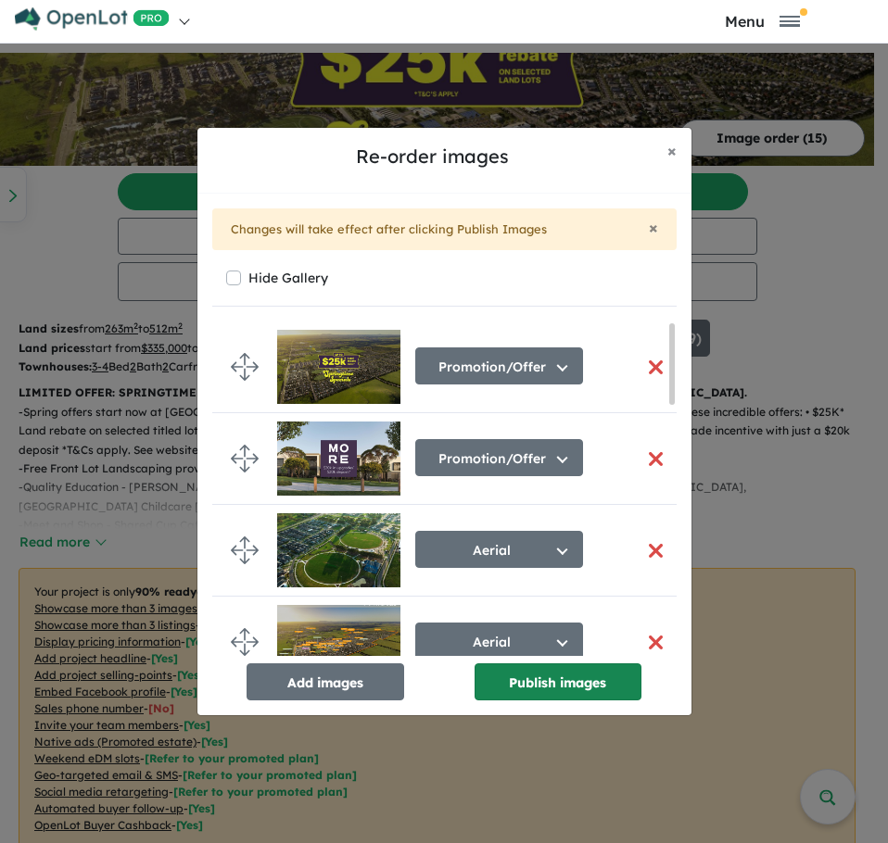
click at [519, 684] on button "Publish images" at bounding box center [558, 682] width 167 height 37
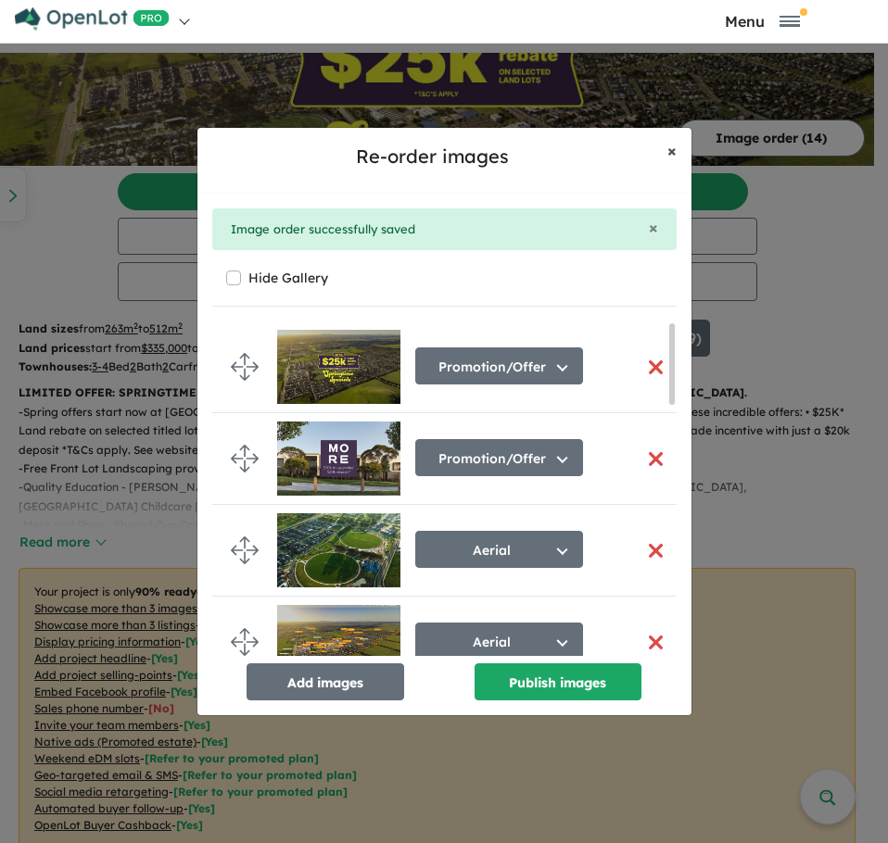
click at [667, 158] on span "×" at bounding box center [671, 150] width 9 height 21
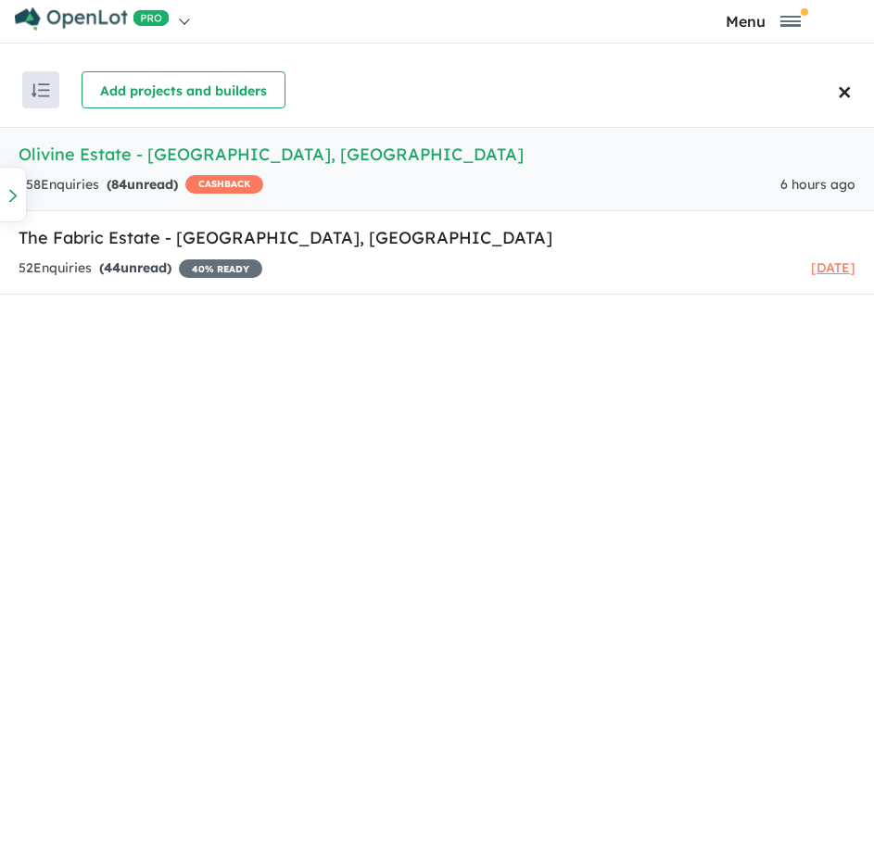
click at [159, 172] on link "Olivine Estate - [GEOGRAPHIC_DATA] , [GEOGRAPHIC_DATA] 658 Enquir ies ( 84 unre…" at bounding box center [437, 169] width 874 height 84
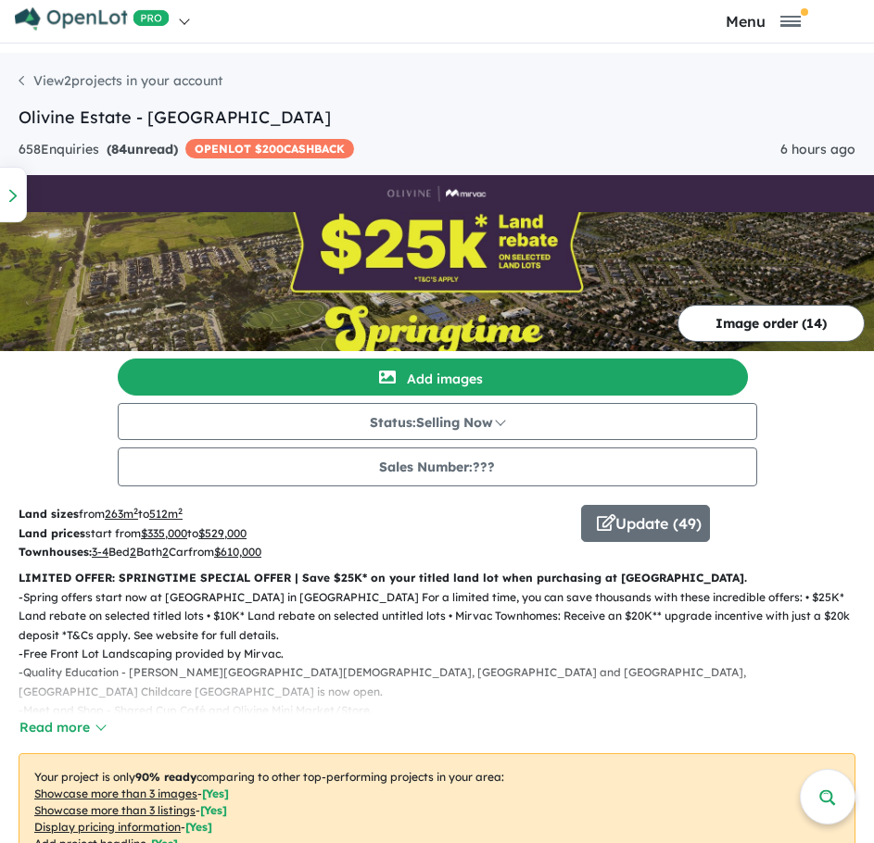
click at [513, 277] on img at bounding box center [437, 281] width 874 height 139
click at [636, 521] on button "Update ( 49 )" at bounding box center [645, 523] width 129 height 37
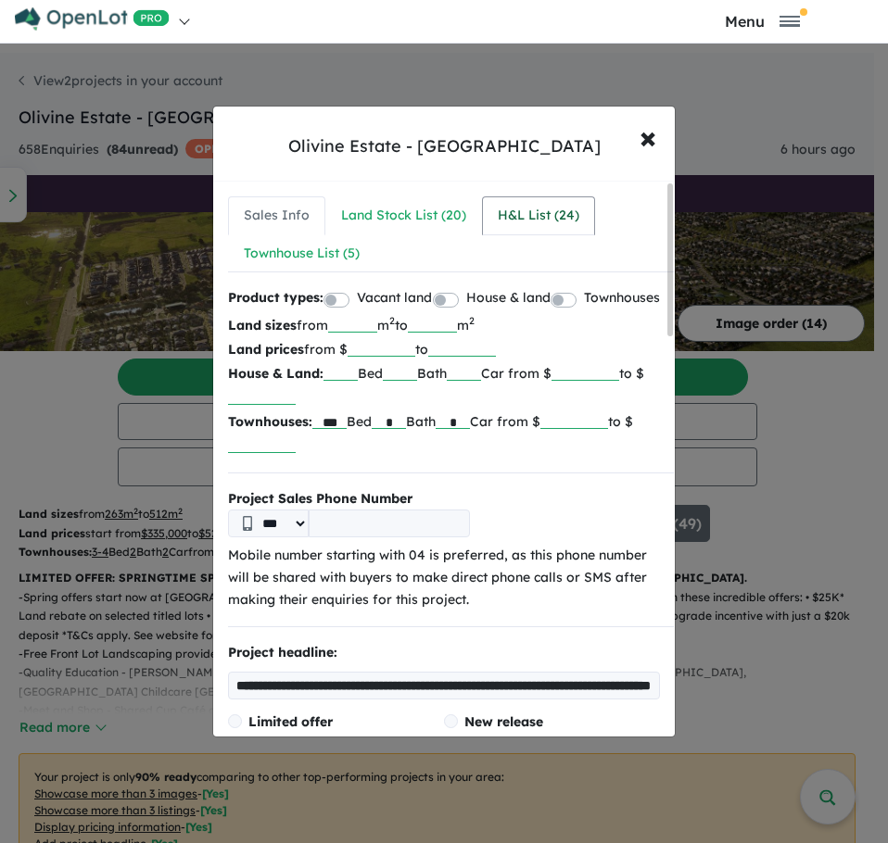
click at [546, 220] on div "H&L List ( 24 )" at bounding box center [539, 216] width 82 height 22
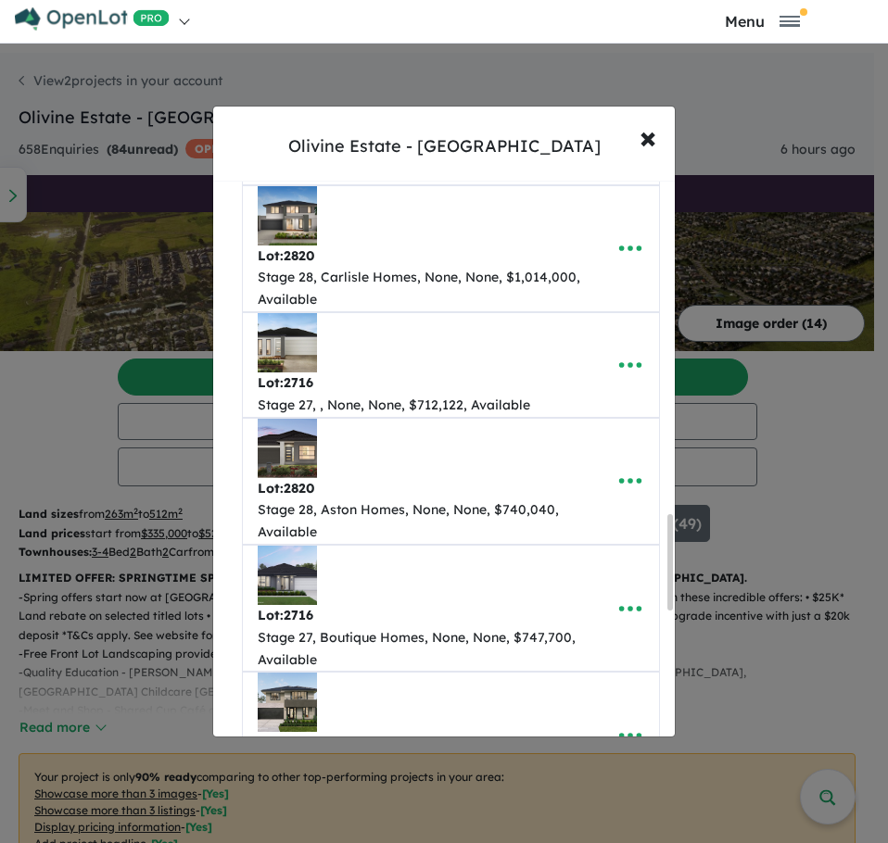
scroll to position [1761, 0]
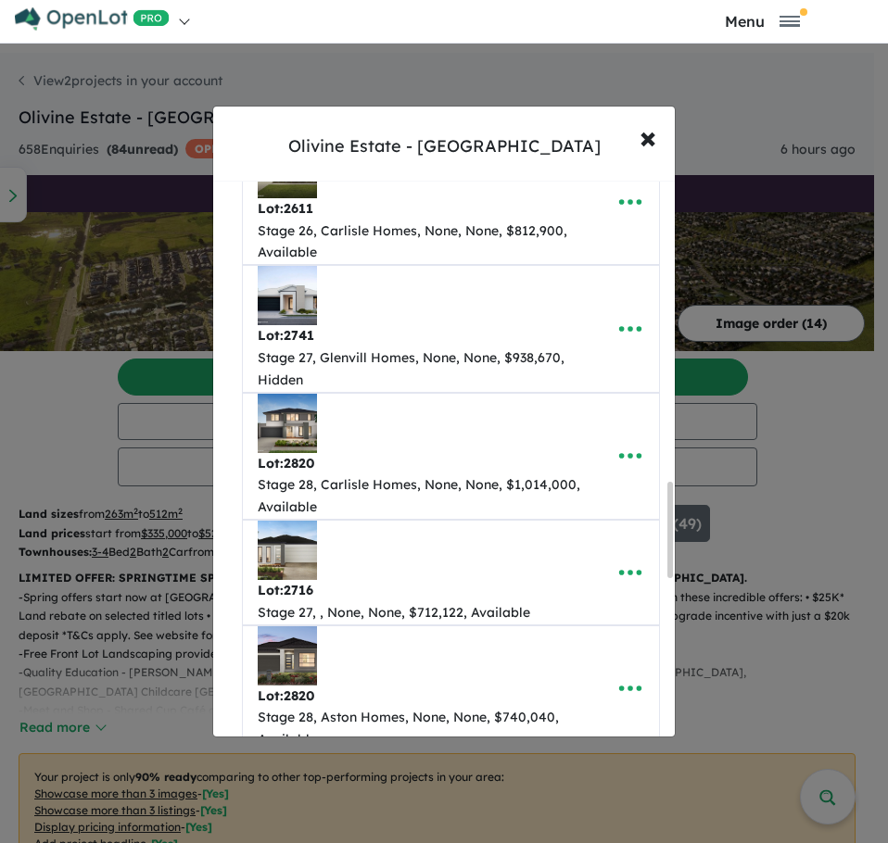
click at [333, 568] on div "Lot: 2716 Stage 27, , None, None, $712,122, Available" at bounding box center [422, 573] width 329 height 104
click at [365, 310] on div "Lot: 2741 Stage 27, Glenvill Homes, None, None, $938,670, Hidden" at bounding box center [422, 328] width 329 height 125
click at [616, 330] on icon "button" at bounding box center [630, 329] width 28 height 28
click at [566, 376] on link "Edit" at bounding box center [589, 374] width 137 height 43
select select "******"
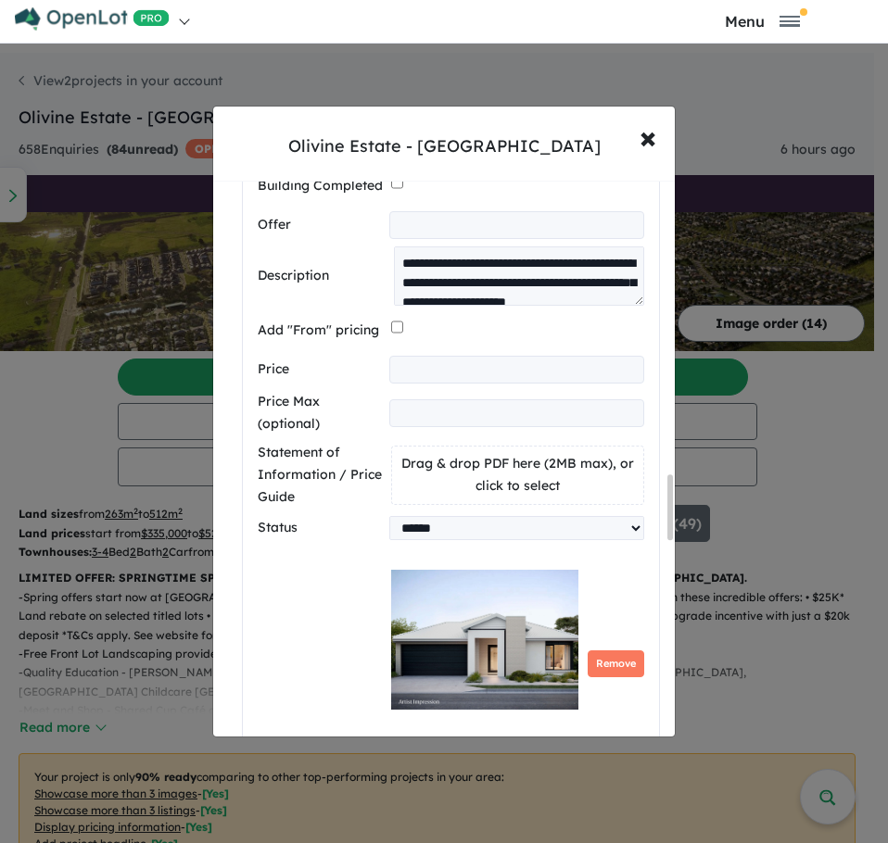
scroll to position [0, 0]
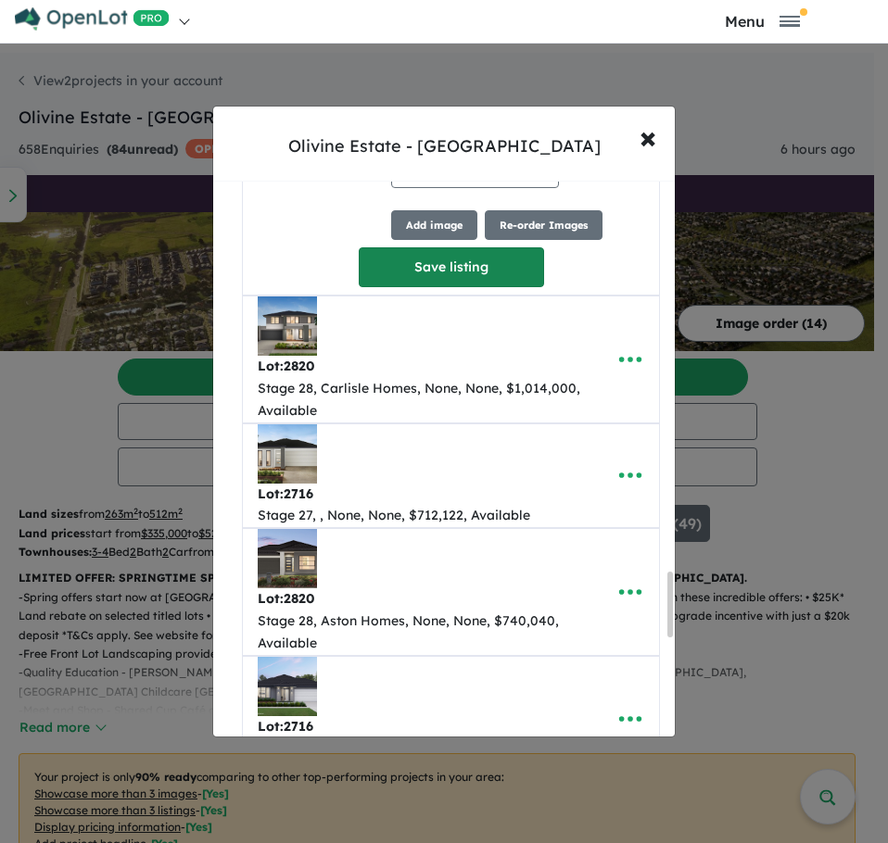
click at [448, 279] on button "Save listing" at bounding box center [451, 267] width 185 height 40
select select "******"
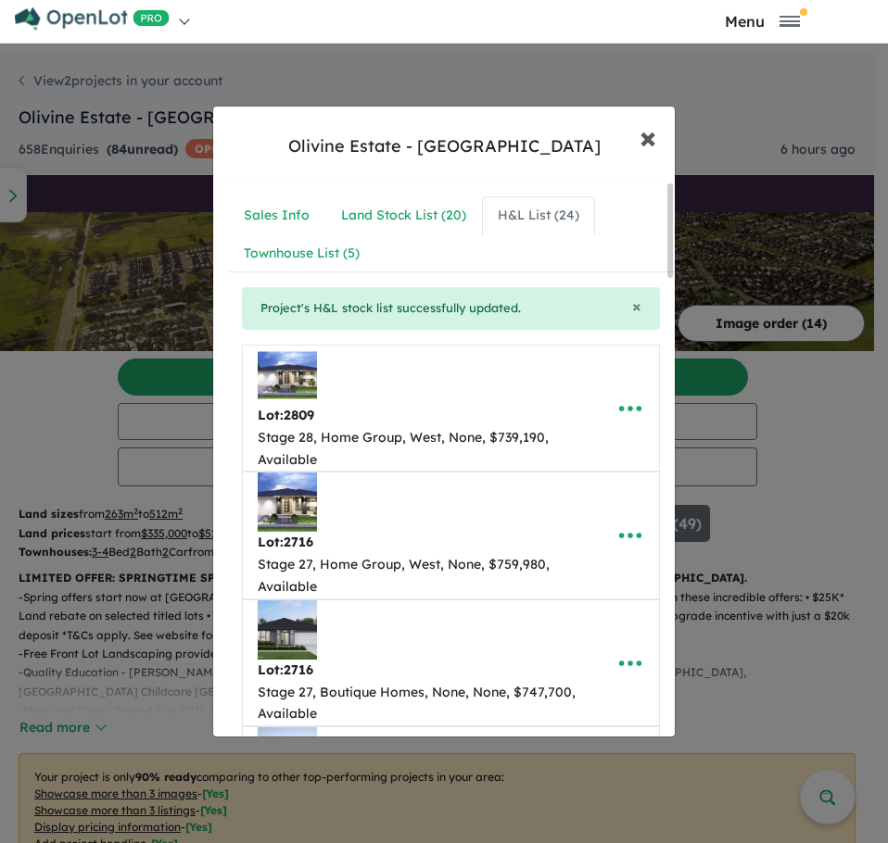
click at [642, 137] on span "×" at bounding box center [647, 137] width 17 height 40
